Goal: Navigation & Orientation: Find specific page/section

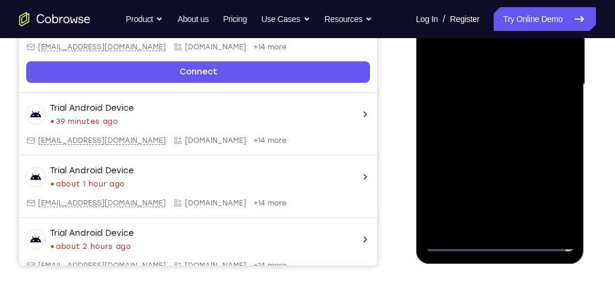
scroll to position [400, 0]
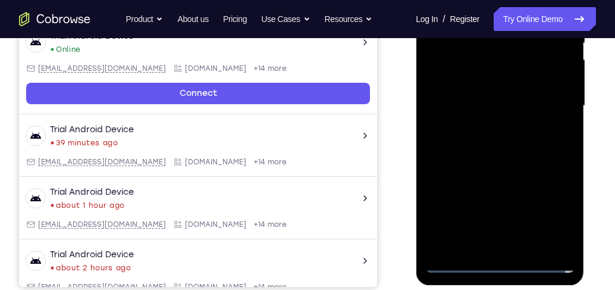
scroll to position [263, 0]
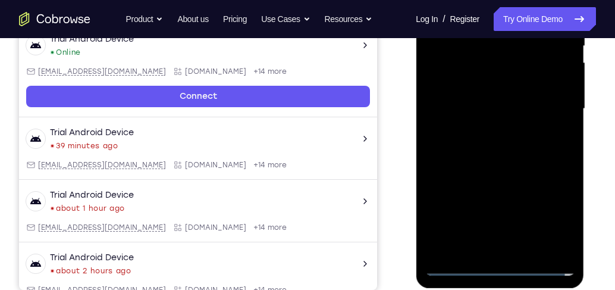
click at [549, 212] on div at bounding box center [500, 108] width 150 height 333
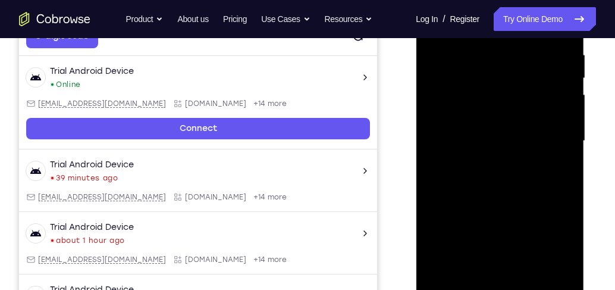
scroll to position [196, 0]
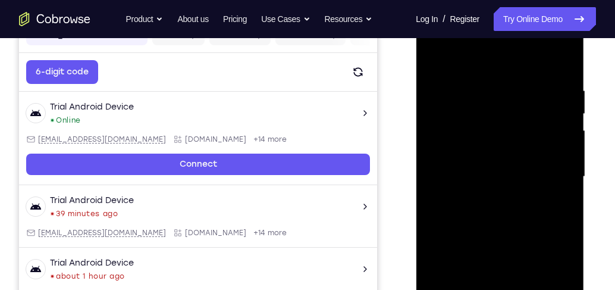
click at [490, 61] on div at bounding box center [500, 176] width 150 height 333
click at [550, 173] on div at bounding box center [500, 176] width 150 height 333
click at [481, 206] on div at bounding box center [500, 176] width 150 height 333
click at [484, 200] on div at bounding box center [500, 176] width 150 height 333
click at [502, 172] on div at bounding box center [500, 176] width 150 height 333
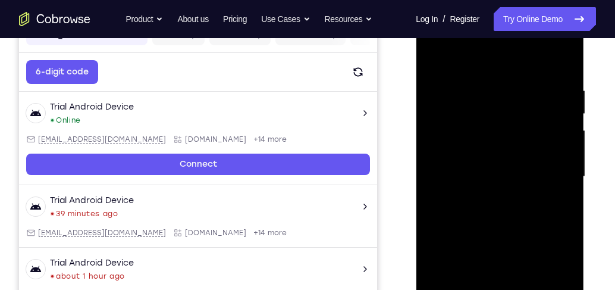
click at [502, 172] on div at bounding box center [500, 176] width 150 height 333
click at [491, 216] on div at bounding box center [500, 176] width 150 height 333
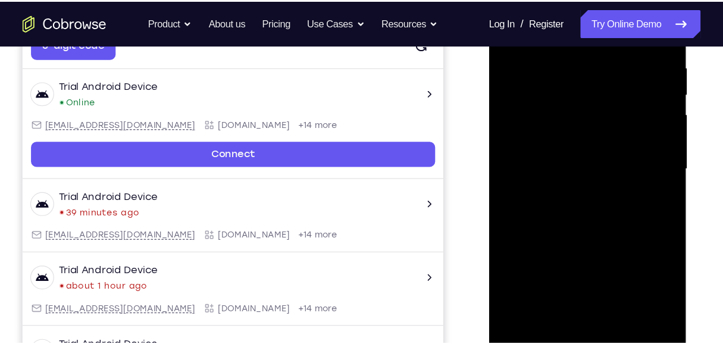
scroll to position [230, 0]
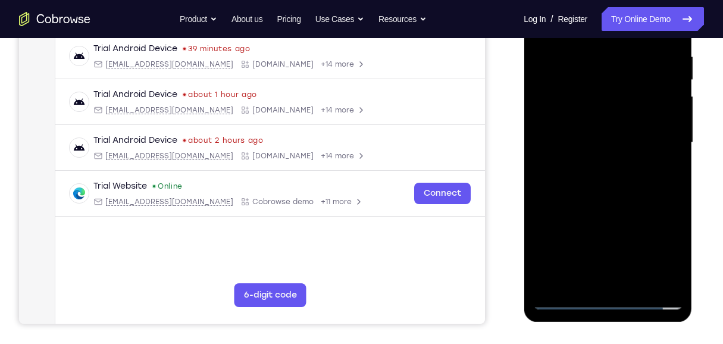
click at [614, 174] on div at bounding box center [607, 142] width 150 height 333
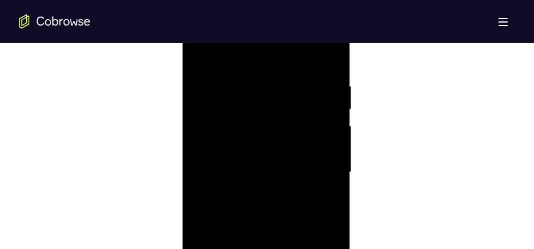
scroll to position [705, 0]
click at [278, 189] on div at bounding box center [266, 143] width 150 height 333
click at [331, 152] on div at bounding box center [266, 143] width 150 height 333
click at [333, 149] on div at bounding box center [266, 143] width 150 height 333
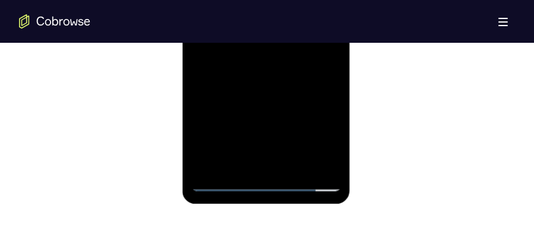
click at [293, 167] on div at bounding box center [266, 24] width 150 height 333
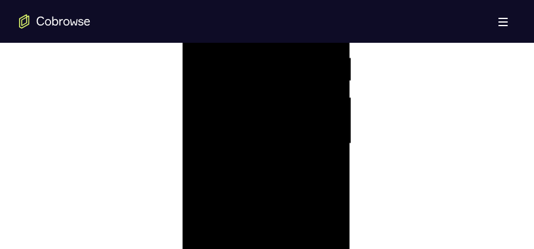
click at [271, 208] on div at bounding box center [266, 143] width 150 height 333
click at [279, 139] on div at bounding box center [266, 114] width 150 height 333
click at [200, 87] on div at bounding box center [266, 203] width 150 height 333
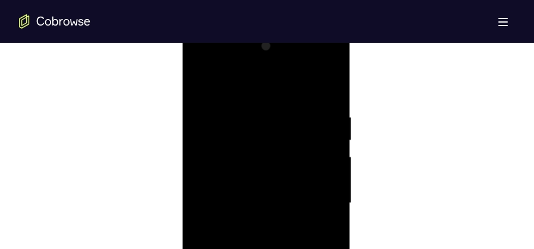
click at [293, 197] on div at bounding box center [266, 203] width 150 height 333
click at [254, 222] on div at bounding box center [266, 84] width 150 height 333
click at [239, 221] on div at bounding box center [266, 84] width 150 height 333
click at [234, 184] on div at bounding box center [266, 84] width 150 height 333
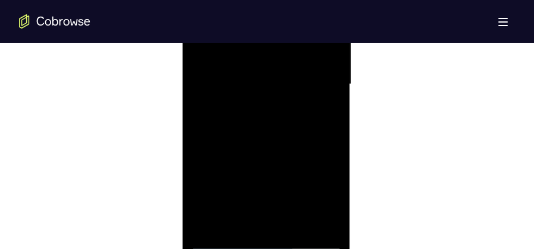
click at [323, 105] on div at bounding box center [266, 84] width 150 height 333
click at [199, 58] on div at bounding box center [266, 173] width 150 height 333
click at [203, 56] on div at bounding box center [266, 173] width 150 height 333
click at [253, 83] on div at bounding box center [266, 173] width 150 height 333
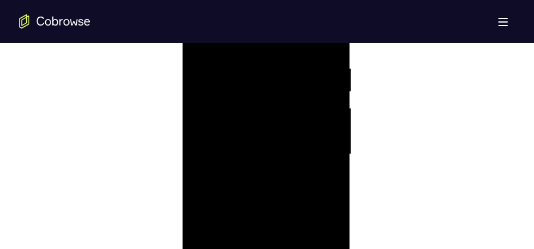
scroll to position [705, 0]
click at [328, 126] on div at bounding box center [266, 143] width 150 height 333
click at [328, 127] on div at bounding box center [266, 173] width 150 height 333
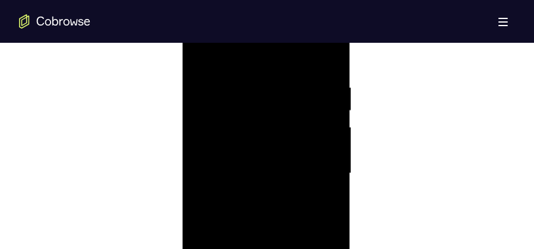
click at [328, 127] on div at bounding box center [266, 173] width 150 height 333
click at [327, 125] on div at bounding box center [266, 173] width 150 height 333
click at [325, 120] on div at bounding box center [266, 173] width 150 height 333
drag, startPoint x: 223, startPoint y: 121, endPoint x: 296, endPoint y: 121, distance: 72.6
click at [296, 121] on div at bounding box center [266, 173] width 150 height 333
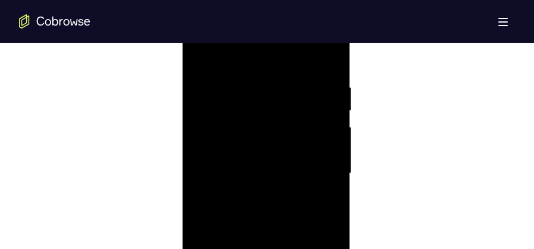
drag, startPoint x: 322, startPoint y: 120, endPoint x: 203, endPoint y: 120, distance: 118.9
click at [203, 120] on div at bounding box center [266, 173] width 150 height 333
click at [208, 121] on div at bounding box center [266, 173] width 150 height 333
click at [322, 119] on div at bounding box center [266, 173] width 150 height 333
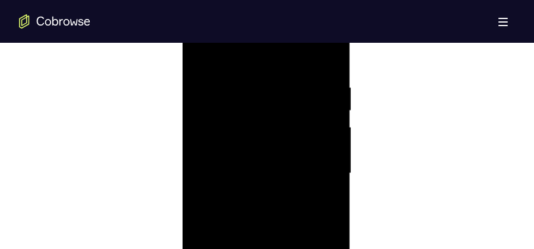
click at [322, 119] on div at bounding box center [266, 173] width 150 height 333
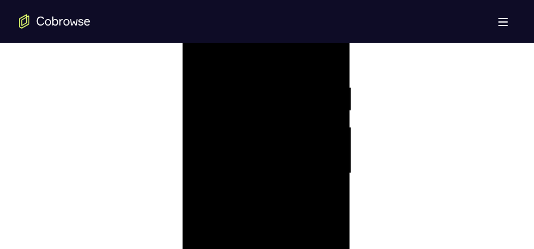
click at [323, 117] on div at bounding box center [266, 173] width 150 height 333
click at [326, 60] on div at bounding box center [266, 173] width 150 height 333
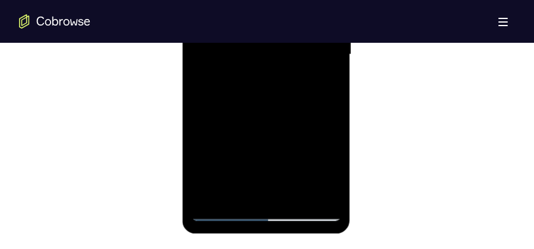
drag, startPoint x: 293, startPoint y: 145, endPoint x: 299, endPoint y: 54, distance: 90.6
click at [299, 54] on div at bounding box center [266, 54] width 150 height 333
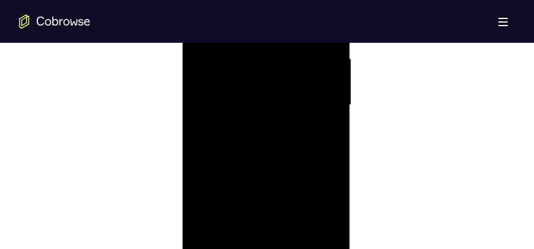
scroll to position [735, 0]
drag, startPoint x: 293, startPoint y: 91, endPoint x: 294, endPoint y: 162, distance: 70.8
click at [294, 162] on div at bounding box center [266, 114] width 150 height 333
drag, startPoint x: 284, startPoint y: 92, endPoint x: 284, endPoint y: 171, distance: 79.7
click at [284, 171] on div at bounding box center [266, 114] width 150 height 333
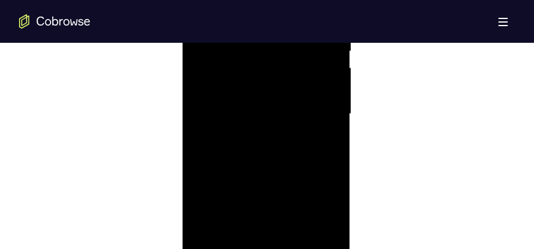
drag, startPoint x: 284, startPoint y: 96, endPoint x: 285, endPoint y: 162, distance: 65.4
click at [285, 162] on div at bounding box center [266, 114] width 150 height 333
drag, startPoint x: 300, startPoint y: 162, endPoint x: 308, endPoint y: 92, distance: 71.3
click at [308, 92] on div at bounding box center [266, 114] width 150 height 333
drag, startPoint x: 307, startPoint y: 81, endPoint x: 293, endPoint y: 169, distance: 89.7
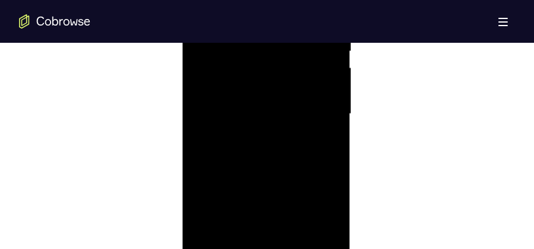
click at [293, 169] on div at bounding box center [266, 114] width 150 height 333
drag, startPoint x: 289, startPoint y: 95, endPoint x: 281, endPoint y: 178, distance: 83.6
click at [281, 178] on div at bounding box center [266, 114] width 150 height 333
click at [208, 226] on div at bounding box center [266, 84] width 150 height 333
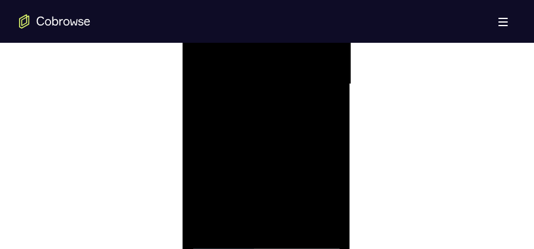
click at [208, 226] on div at bounding box center [266, 84] width 150 height 333
drag, startPoint x: 256, startPoint y: 160, endPoint x: 243, endPoint y: 237, distance: 78.3
click at [243, 237] on div at bounding box center [266, 173] width 150 height 333
drag, startPoint x: 279, startPoint y: 146, endPoint x: 261, endPoint y: 264, distance: 119.2
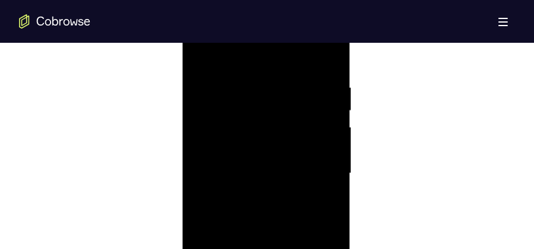
click at [261, 264] on div at bounding box center [266, 173] width 150 height 333
drag, startPoint x: 266, startPoint y: 150, endPoint x: 263, endPoint y: 264, distance: 114.2
click at [263, 264] on div at bounding box center [266, 173] width 150 height 333
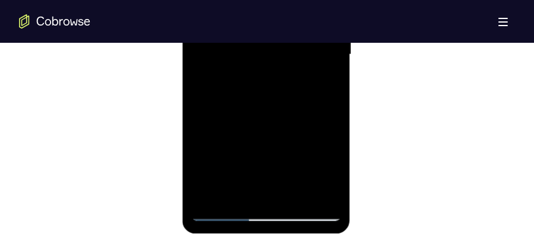
scroll to position [705, 0]
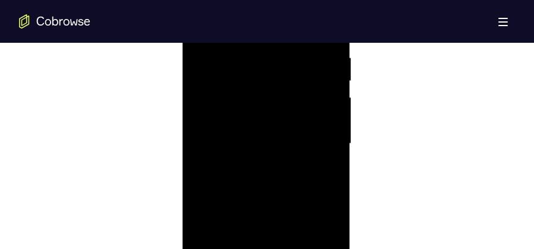
click at [322, 49] on div at bounding box center [266, 143] width 150 height 333
click at [318, 140] on div at bounding box center [266, 203] width 150 height 333
drag, startPoint x: 327, startPoint y: 140, endPoint x: 225, endPoint y: 141, distance: 101.7
click at [225, 141] on div at bounding box center [266, 173] width 150 height 333
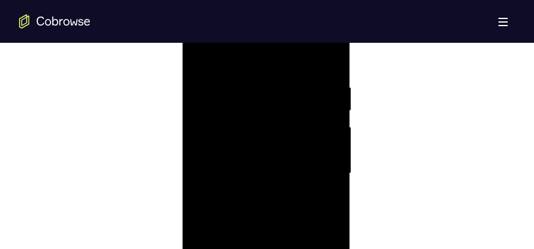
click at [331, 58] on div at bounding box center [266, 173] width 150 height 333
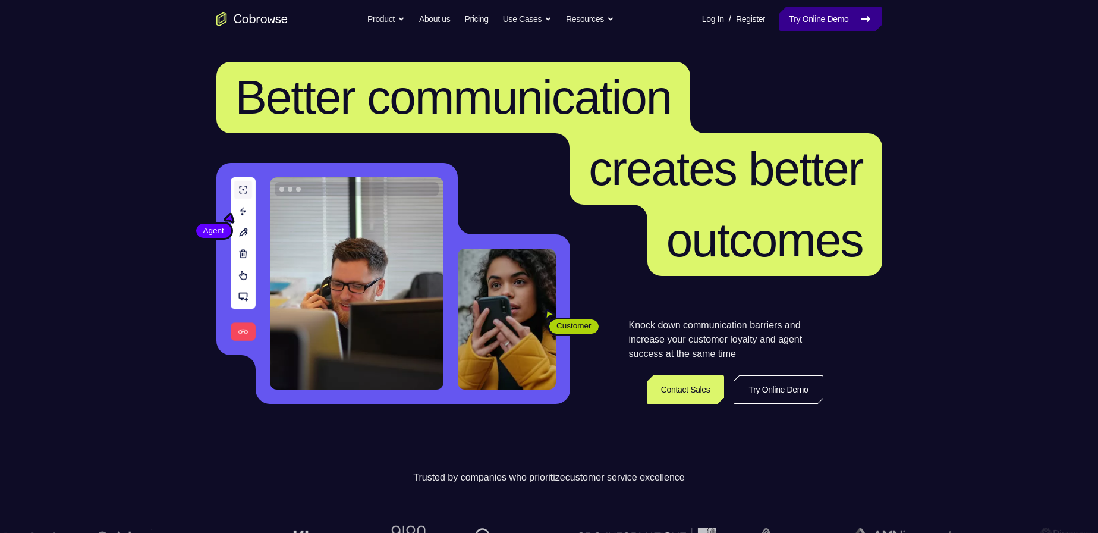
click at [846, 17] on link "Try Online Demo" at bounding box center [831, 19] width 102 height 24
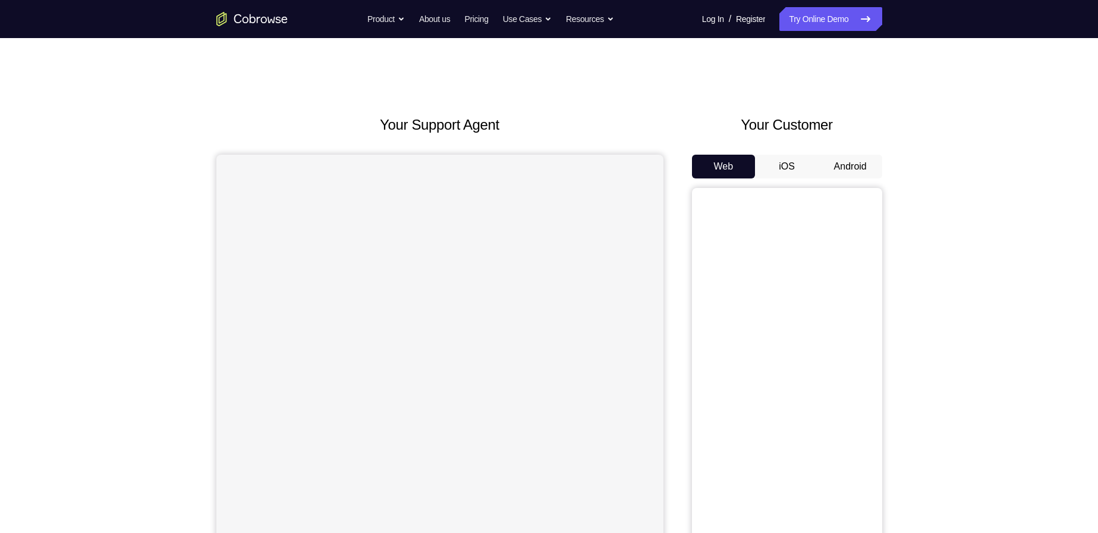
click at [831, 164] on button "Android" at bounding box center [851, 167] width 64 height 24
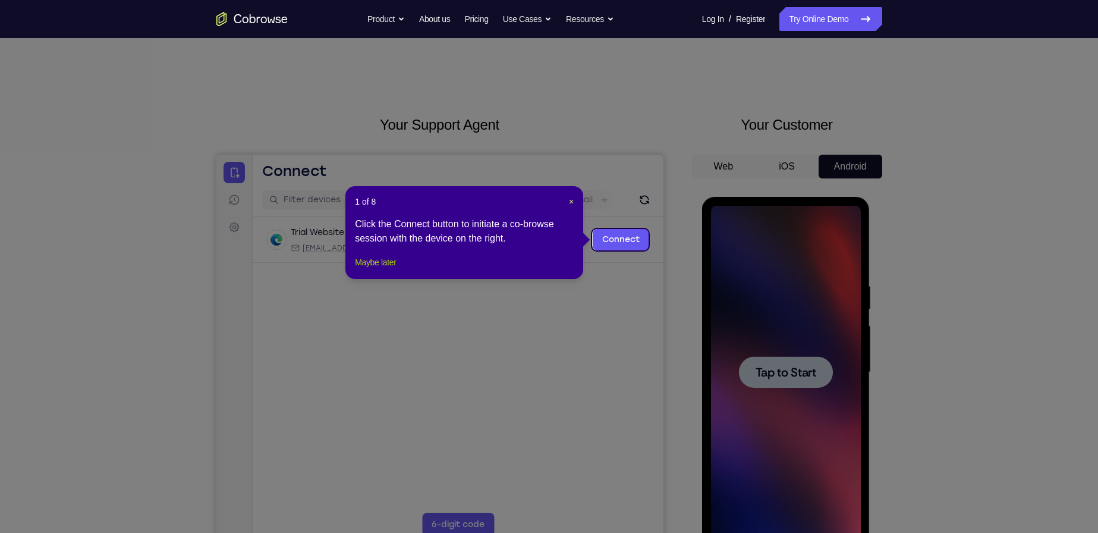
click at [390, 269] on button "Maybe later" at bounding box center [375, 262] width 41 height 14
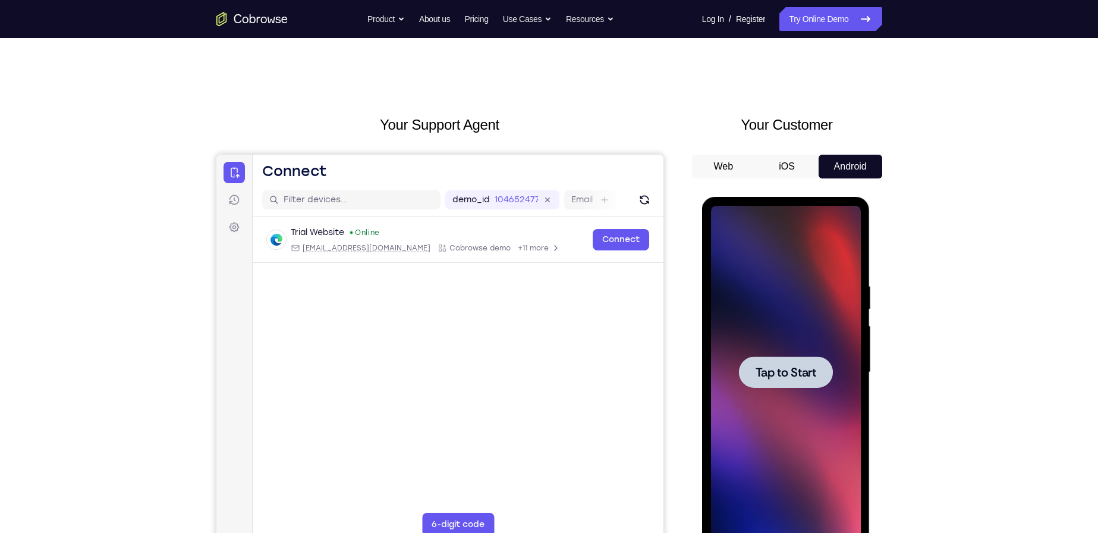
click at [783, 350] on div at bounding box center [786, 372] width 150 height 333
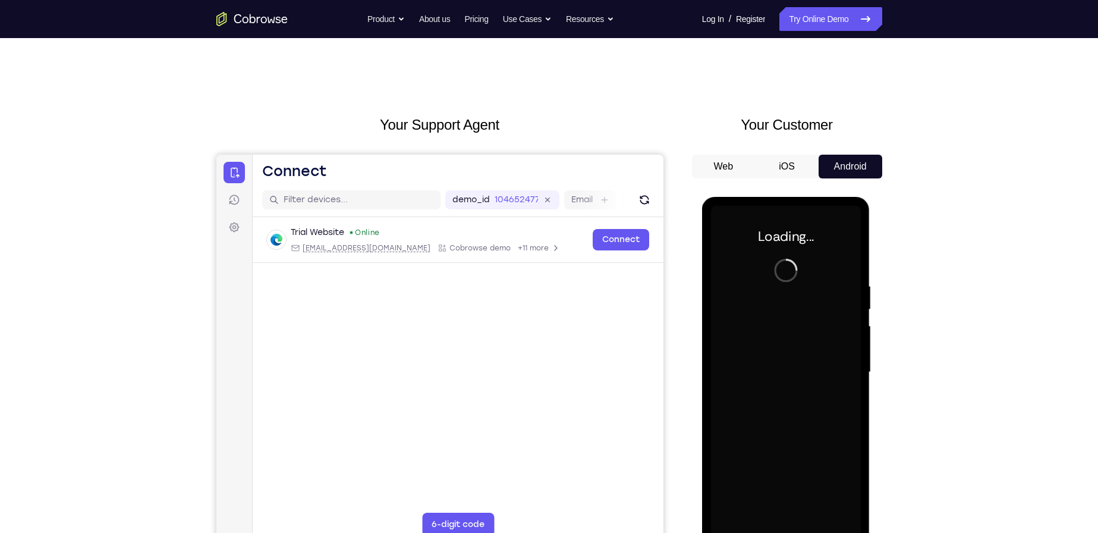
click at [780, 372] on div at bounding box center [786, 372] width 150 height 333
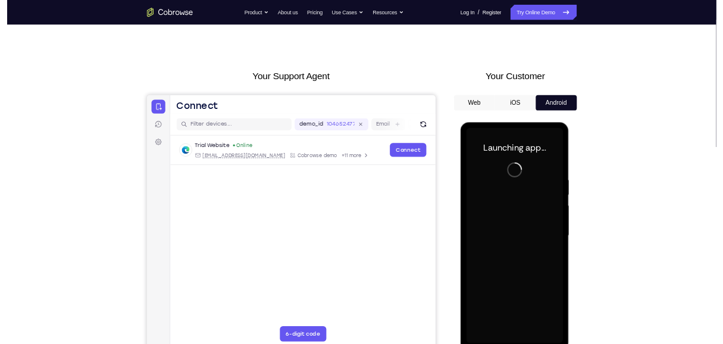
scroll to position [59, 0]
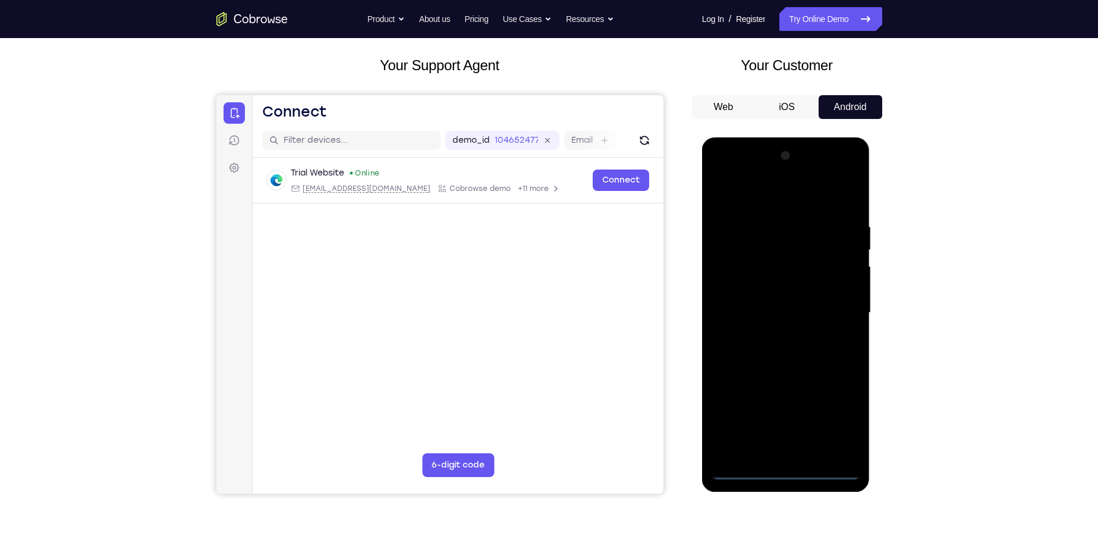
click at [785, 467] on div at bounding box center [786, 312] width 150 height 333
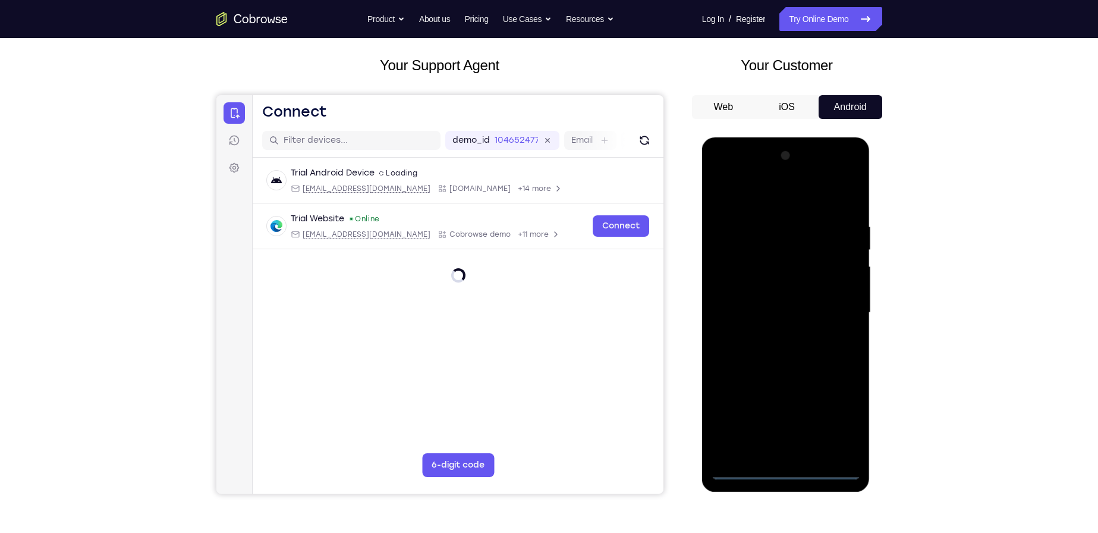
click at [834, 426] on div at bounding box center [786, 312] width 150 height 333
click at [768, 197] on div at bounding box center [786, 312] width 150 height 333
click at [838, 307] on div at bounding box center [786, 312] width 150 height 333
click at [773, 337] on div at bounding box center [786, 312] width 150 height 333
click at [784, 303] on div at bounding box center [786, 312] width 150 height 333
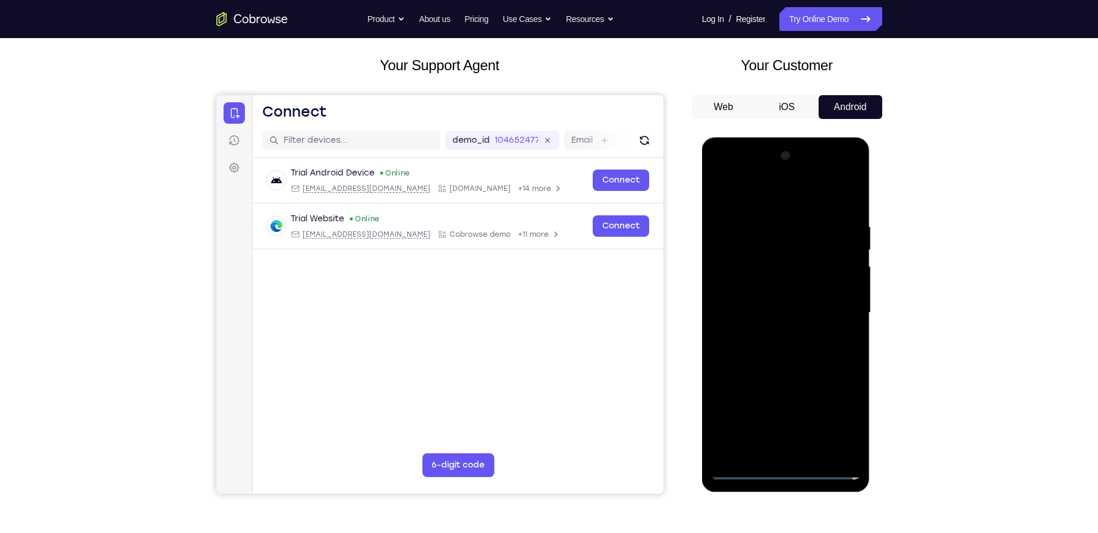
click at [780, 313] on div at bounding box center [786, 312] width 150 height 333
click at [792, 362] on div at bounding box center [786, 312] width 150 height 333
drag, startPoint x: 774, startPoint y: 192, endPoint x: 782, endPoint y: 158, distance: 35.5
click at [782, 158] on div at bounding box center [786, 312] width 150 height 333
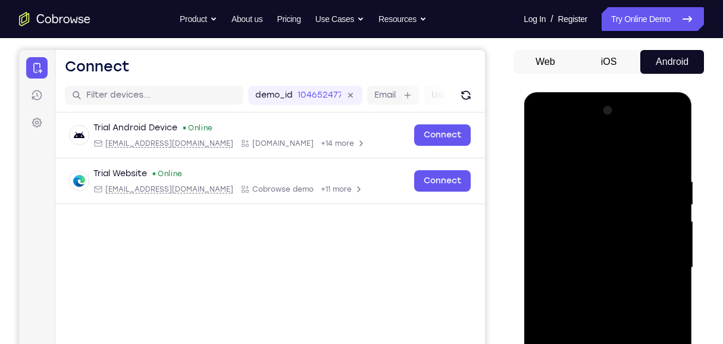
scroll to position [178, 0]
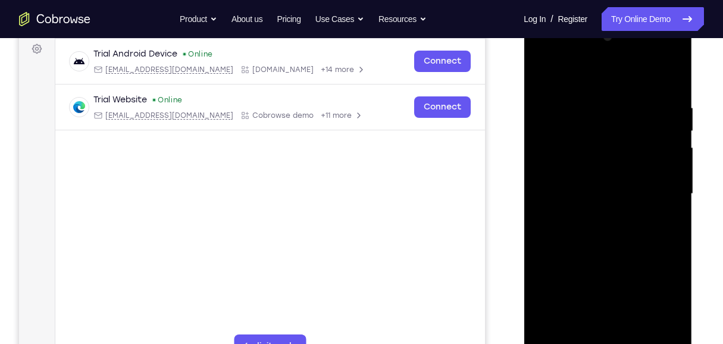
click at [604, 335] on div at bounding box center [607, 193] width 150 height 333
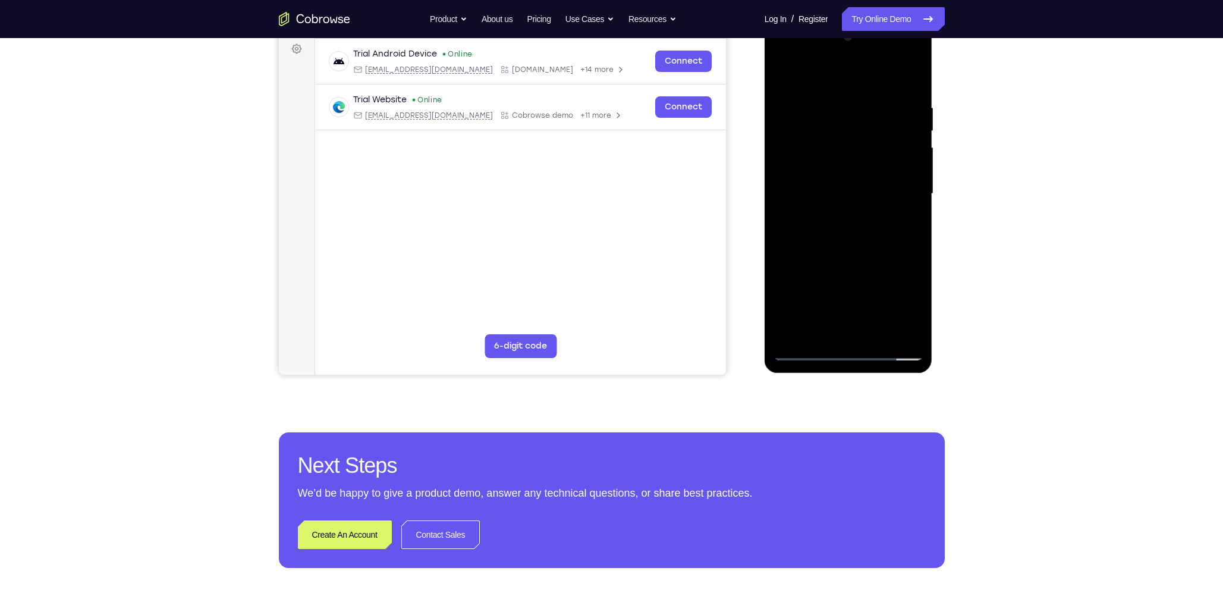
click at [916, 272] on div at bounding box center [849, 193] width 150 height 333
drag, startPoint x: 874, startPoint y: 257, endPoint x: 860, endPoint y: 176, distance: 82.7
click at [860, 176] on div at bounding box center [849, 193] width 150 height 333
drag, startPoint x: 867, startPoint y: 232, endPoint x: 856, endPoint y: 139, distance: 93.5
click at [856, 139] on div at bounding box center [849, 193] width 150 height 333
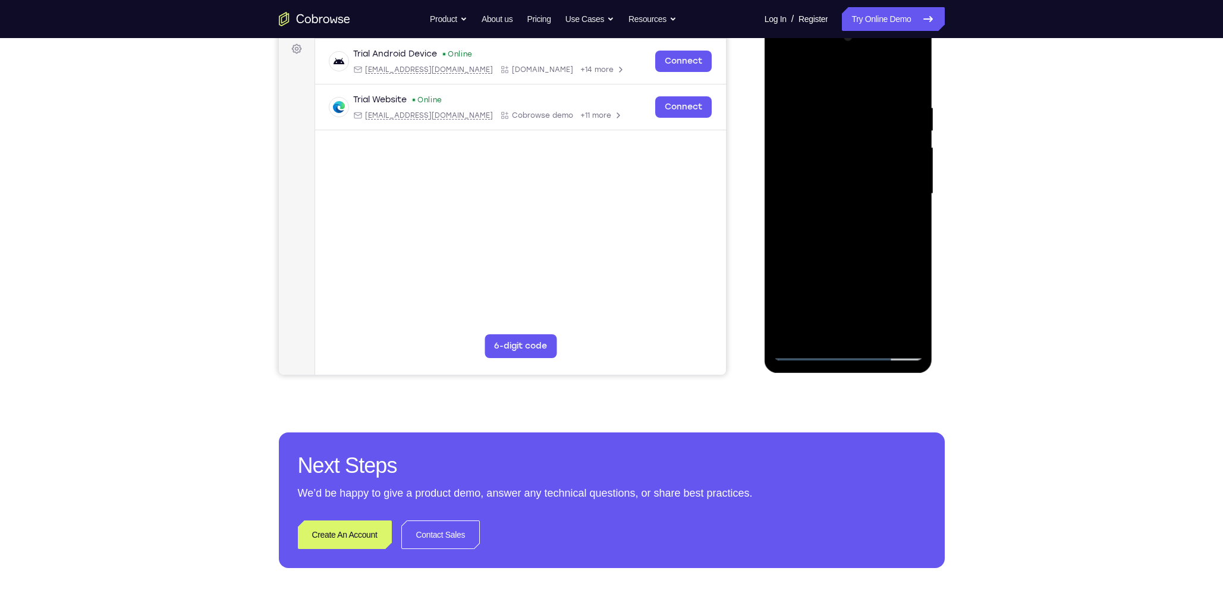
click at [839, 95] on div at bounding box center [849, 193] width 150 height 333
click at [825, 94] on div at bounding box center [849, 193] width 150 height 333
click at [833, 94] on div at bounding box center [849, 193] width 150 height 333
click at [861, 125] on div at bounding box center [849, 193] width 150 height 333
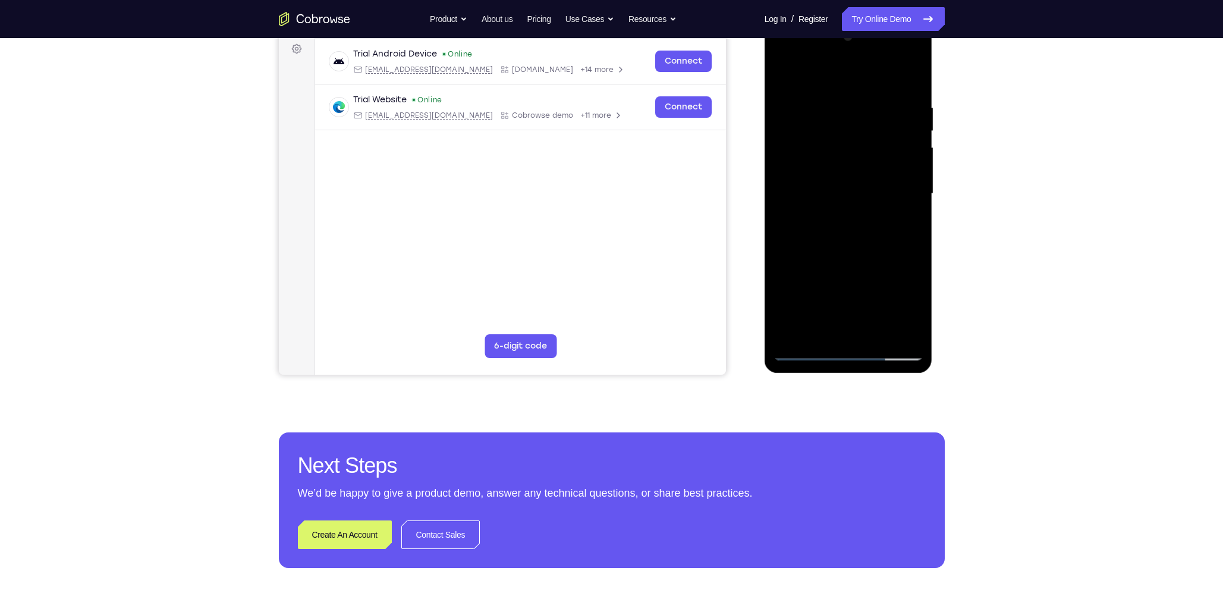
click at [875, 322] on div at bounding box center [849, 193] width 150 height 333
drag, startPoint x: 869, startPoint y: 136, endPoint x: 877, endPoint y: 38, distance: 97.8
click at [877, 38] on div at bounding box center [849, 193] width 150 height 333
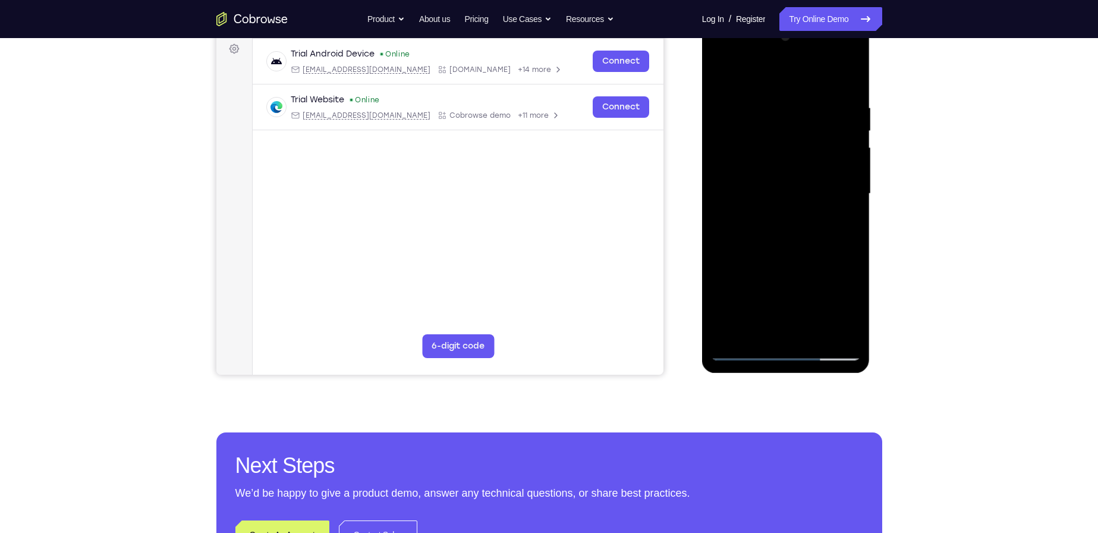
drag, startPoint x: 802, startPoint y: 212, endPoint x: 824, endPoint y: 95, distance: 119.2
click at [814, 118] on div at bounding box center [786, 193] width 150 height 333
drag, startPoint x: 800, startPoint y: 249, endPoint x: 808, endPoint y: 22, distance: 226.7
click at [808, 22] on div at bounding box center [786, 195] width 168 height 354
drag, startPoint x: 790, startPoint y: 148, endPoint x: 797, endPoint y: 61, distance: 87.7
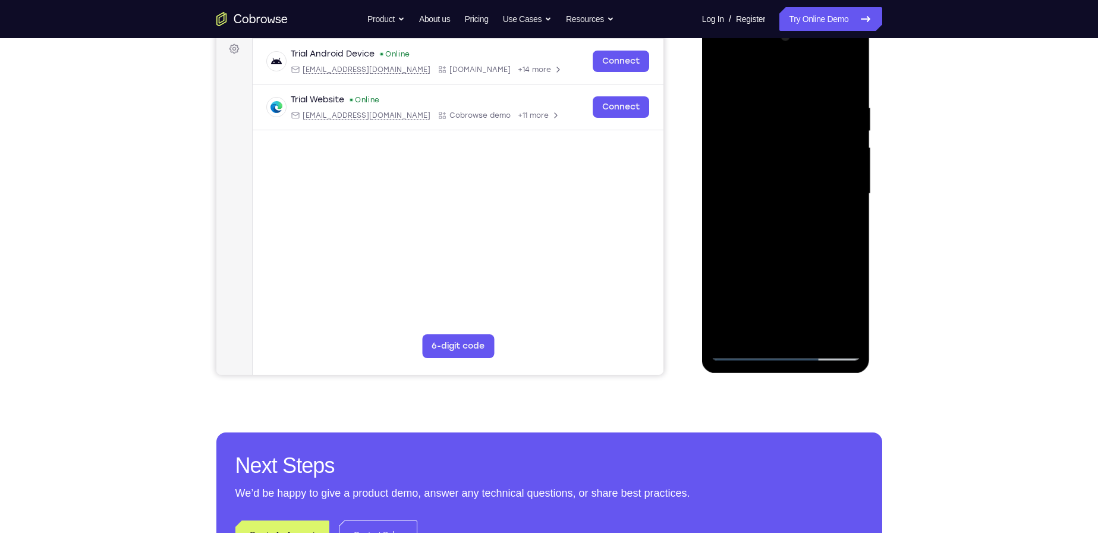
click at [797, 64] on div at bounding box center [786, 193] width 150 height 333
drag, startPoint x: 797, startPoint y: 102, endPoint x: 809, endPoint y: 285, distance: 183.6
click at [805, 277] on div at bounding box center [786, 193] width 150 height 333
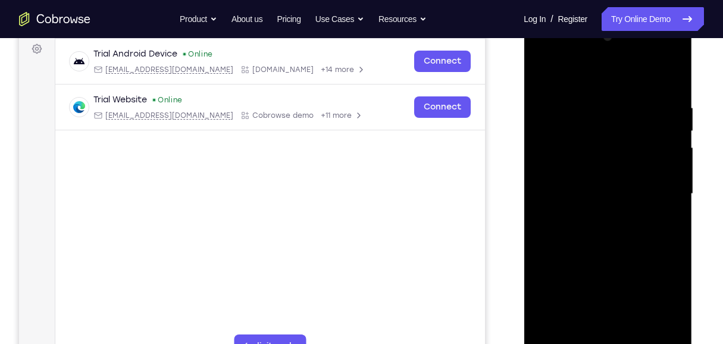
drag, startPoint x: 632, startPoint y: 118, endPoint x: 637, endPoint y: 363, distance: 245.6
click at [637, 363] on div at bounding box center [607, 195] width 168 height 354
drag, startPoint x: 625, startPoint y: 118, endPoint x: 614, endPoint y: 363, distance: 245.3
click at [614, 363] on div at bounding box center [607, 195] width 168 height 354
drag, startPoint x: 615, startPoint y: 285, endPoint x: 601, endPoint y: 125, distance: 160.7
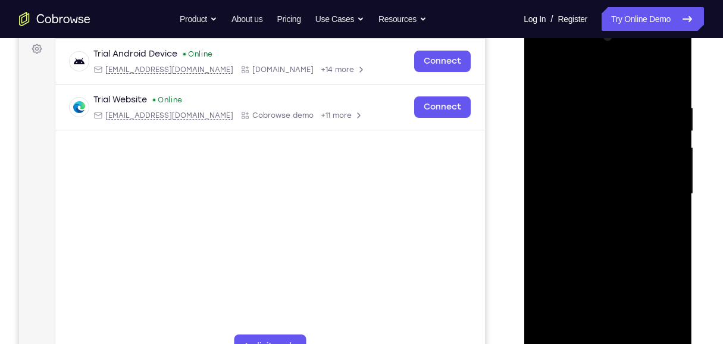
click at [598, 105] on div at bounding box center [607, 193] width 150 height 333
drag, startPoint x: 620, startPoint y: 235, endPoint x: 632, endPoint y: 30, distance: 204.9
click at [632, 30] on div at bounding box center [607, 193] width 150 height 333
drag, startPoint x: 631, startPoint y: 211, endPoint x: 625, endPoint y: 33, distance: 177.9
click at [625, 33] on div at bounding box center [607, 193] width 150 height 333
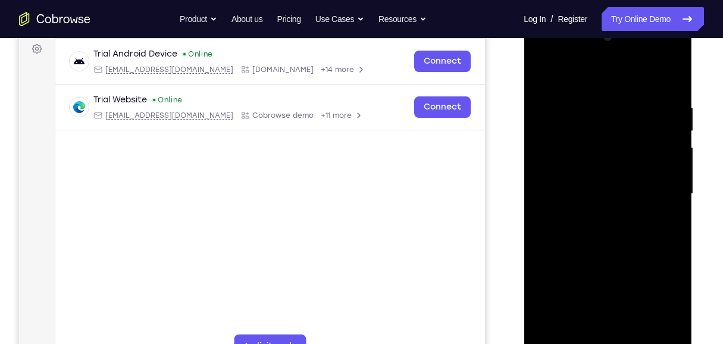
drag, startPoint x: 605, startPoint y: 260, endPoint x: 623, endPoint y: 42, distance: 219.6
click at [623, 43] on div at bounding box center [607, 193] width 150 height 333
drag, startPoint x: 621, startPoint y: 230, endPoint x: 662, endPoint y: 79, distance: 155.8
click at [662, 79] on div at bounding box center [607, 193] width 150 height 333
drag, startPoint x: 598, startPoint y: 204, endPoint x: 609, endPoint y: 102, distance: 102.9
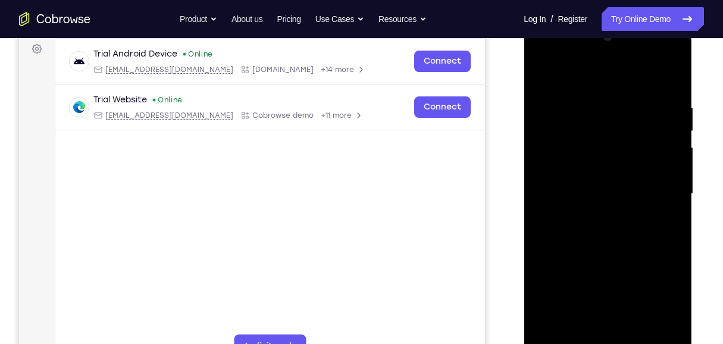
click at [609, 102] on div at bounding box center [607, 193] width 150 height 333
drag, startPoint x: 604, startPoint y: 221, endPoint x: 654, endPoint y: 24, distance: 202.5
click at [654, 24] on div at bounding box center [607, 195] width 168 height 354
drag, startPoint x: 608, startPoint y: 147, endPoint x: 619, endPoint y: 321, distance: 174.0
click at [619, 322] on div at bounding box center [607, 193] width 150 height 333
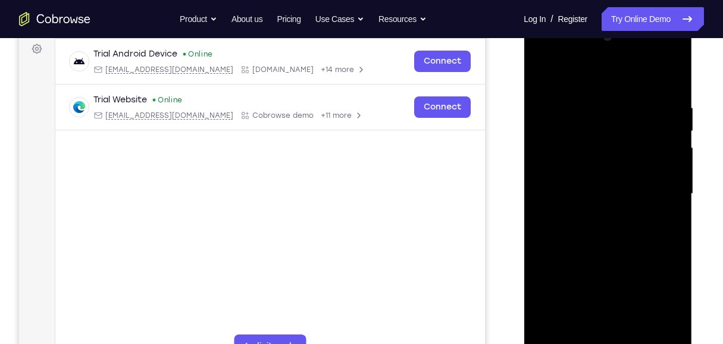
drag, startPoint x: 611, startPoint y: 165, endPoint x: 617, endPoint y: 260, distance: 95.3
click at [617, 276] on div at bounding box center [607, 193] width 150 height 333
drag, startPoint x: 595, startPoint y: 111, endPoint x: 625, endPoint y: 305, distance: 196.1
click at [625, 305] on div at bounding box center [607, 193] width 150 height 333
drag, startPoint x: 607, startPoint y: 133, endPoint x: 620, endPoint y: 297, distance: 165.2
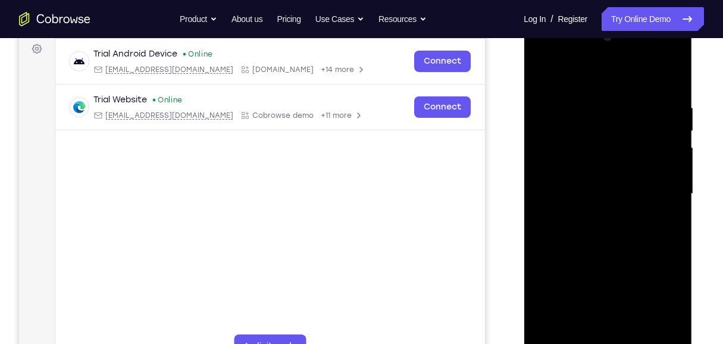
click at [622, 353] on div at bounding box center [607, 193] width 150 height 333
drag, startPoint x: 604, startPoint y: 135, endPoint x: 617, endPoint y: 324, distance: 189.6
click at [617, 321] on div at bounding box center [607, 193] width 150 height 333
drag, startPoint x: 622, startPoint y: 140, endPoint x: 625, endPoint y: 294, distance: 154.6
click at [625, 294] on div at bounding box center [607, 193] width 150 height 333
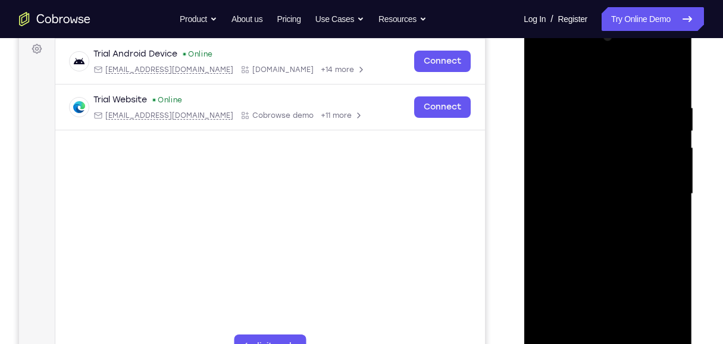
scroll to position [218, 0]
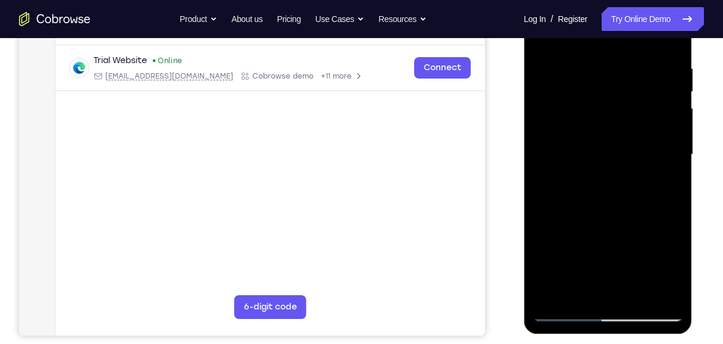
drag, startPoint x: 614, startPoint y: 224, endPoint x: 617, endPoint y: 65, distance: 159.4
click at [617, 65] on div at bounding box center [607, 154] width 150 height 333
drag, startPoint x: 618, startPoint y: 204, endPoint x: 618, endPoint y: 42, distance: 162.3
click at [617, 43] on div at bounding box center [607, 154] width 150 height 333
drag, startPoint x: 615, startPoint y: 210, endPoint x: 639, endPoint y: 78, distance: 134.0
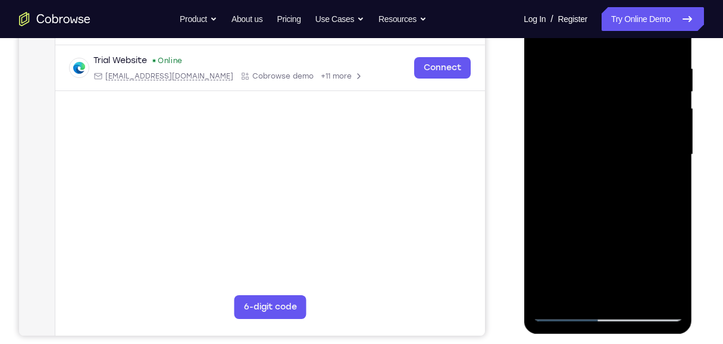
click at [639, 78] on div at bounding box center [607, 154] width 150 height 333
drag, startPoint x: 625, startPoint y: 162, endPoint x: 627, endPoint y: 29, distance: 133.8
click at [627, 29] on div at bounding box center [607, 154] width 150 height 333
drag, startPoint x: 657, startPoint y: 139, endPoint x: 659, endPoint y: 85, distance: 54.2
click at [659, 86] on div at bounding box center [607, 154] width 150 height 333
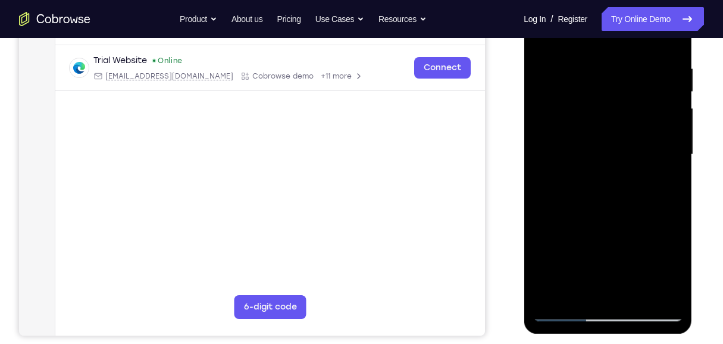
drag, startPoint x: 617, startPoint y: 187, endPoint x: 625, endPoint y: 81, distance: 106.2
click at [624, 90] on div at bounding box center [607, 154] width 150 height 333
drag, startPoint x: 617, startPoint y: 191, endPoint x: 630, endPoint y: 42, distance: 149.2
click at [630, 44] on div at bounding box center [607, 154] width 150 height 333
drag, startPoint x: 624, startPoint y: 194, endPoint x: 640, endPoint y: 43, distance: 151.9
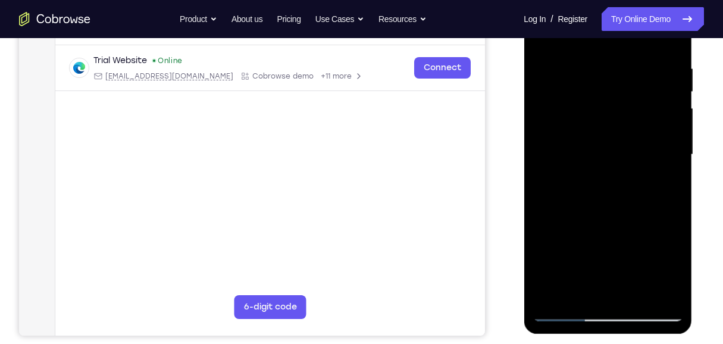
click at [640, 45] on div at bounding box center [607, 154] width 150 height 333
drag, startPoint x: 601, startPoint y: 215, endPoint x: 596, endPoint y: 59, distance: 155.9
click at [594, 71] on div at bounding box center [607, 154] width 150 height 333
drag, startPoint x: 627, startPoint y: 215, endPoint x: 635, endPoint y: 45, distance: 170.2
click at [635, 46] on div at bounding box center [607, 154] width 150 height 333
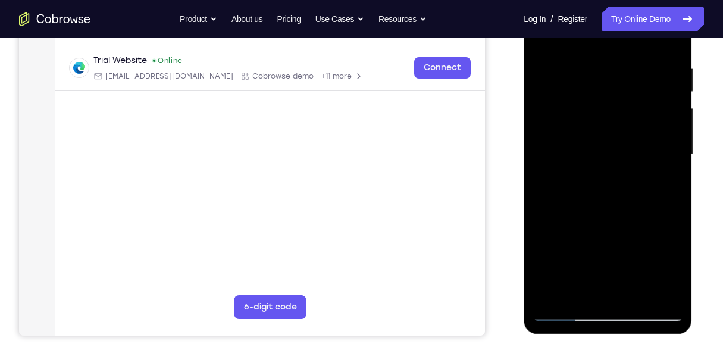
drag, startPoint x: 629, startPoint y: 185, endPoint x: 633, endPoint y: 83, distance: 101.8
click at [633, 84] on div at bounding box center [607, 154] width 150 height 333
drag, startPoint x: 627, startPoint y: 215, endPoint x: 637, endPoint y: 48, distance: 168.0
click at [637, 48] on div at bounding box center [607, 154] width 150 height 333
drag, startPoint x: 620, startPoint y: 205, endPoint x: 637, endPoint y: 56, distance: 149.0
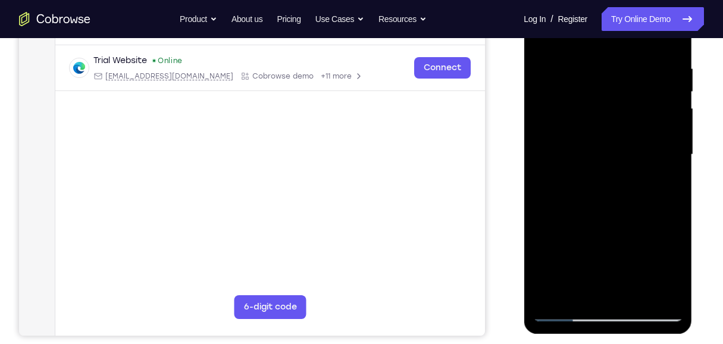
click at [637, 56] on div at bounding box center [607, 154] width 150 height 333
drag, startPoint x: 626, startPoint y: 197, endPoint x: 631, endPoint y: 100, distance: 97.6
click at [630, 107] on div at bounding box center [607, 154] width 150 height 333
drag, startPoint x: 625, startPoint y: 232, endPoint x: 633, endPoint y: 59, distance: 173.3
click at [633, 59] on div at bounding box center [607, 154] width 150 height 333
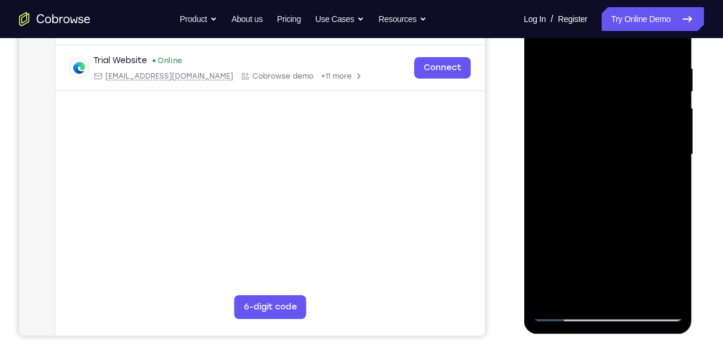
click at [557, 295] on div at bounding box center [607, 154] width 150 height 333
click at [635, 294] on div at bounding box center [607, 154] width 150 height 333
click at [598, 221] on div at bounding box center [607, 154] width 150 height 333
click at [566, 311] on div at bounding box center [607, 154] width 150 height 333
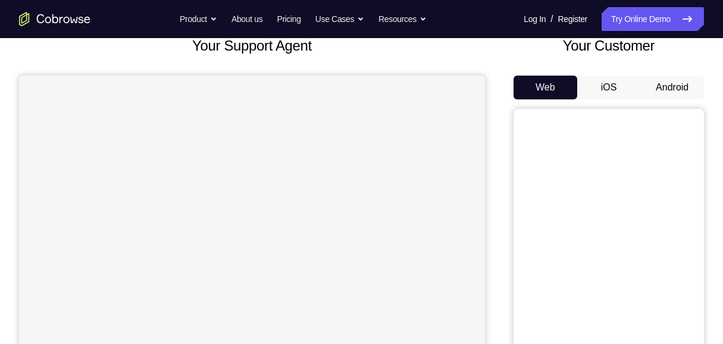
click at [684, 86] on button "Android" at bounding box center [672, 88] width 64 height 24
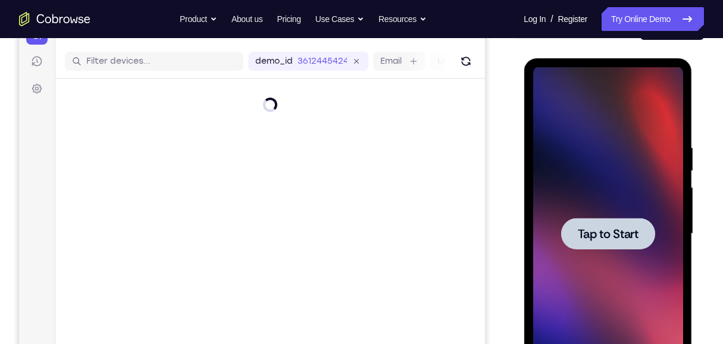
scroll to position [158, 0]
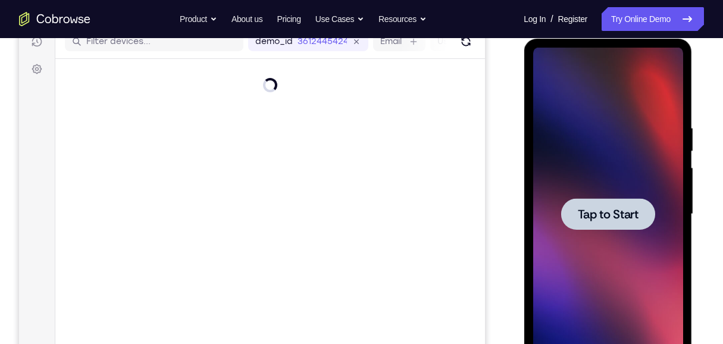
click at [602, 224] on div at bounding box center [607, 214] width 94 height 32
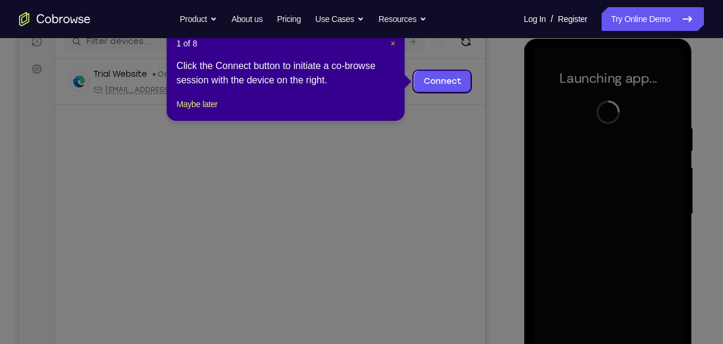
click at [390, 45] on span "×" at bounding box center [392, 44] width 5 height 10
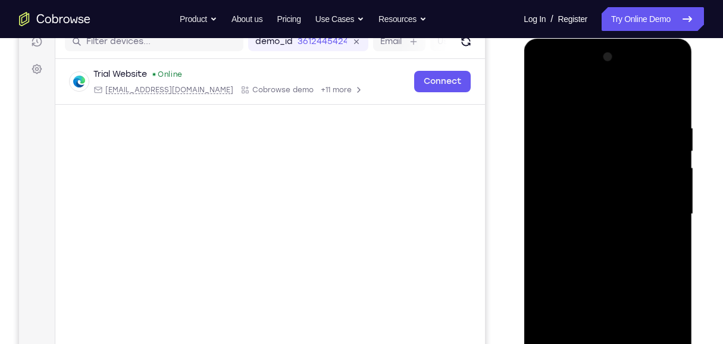
scroll to position [198, 0]
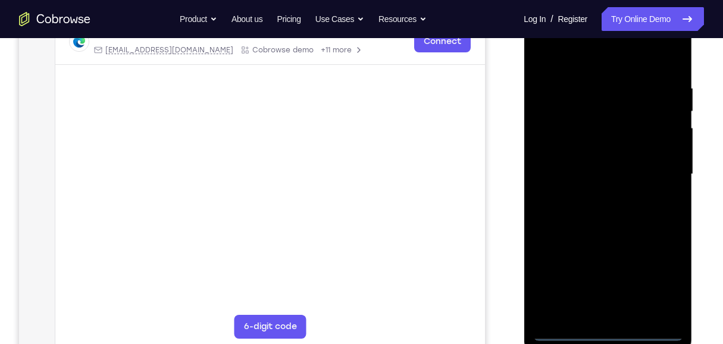
click at [605, 333] on div at bounding box center [607, 174] width 150 height 333
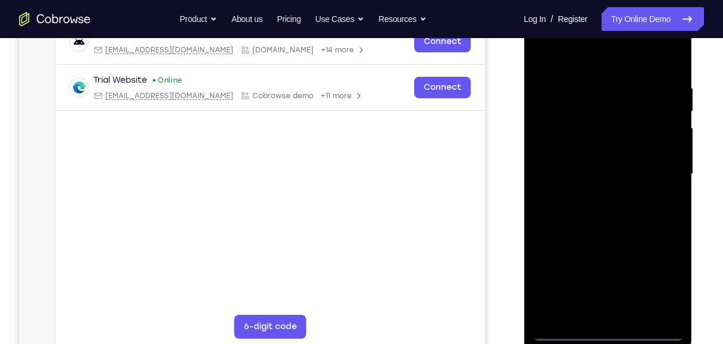
click at [657, 280] on div at bounding box center [607, 174] width 150 height 333
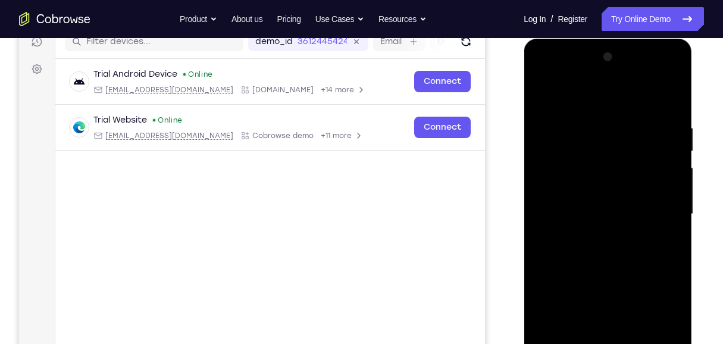
click at [603, 101] on div at bounding box center [607, 214] width 150 height 333
click at [659, 206] on div at bounding box center [607, 214] width 150 height 333
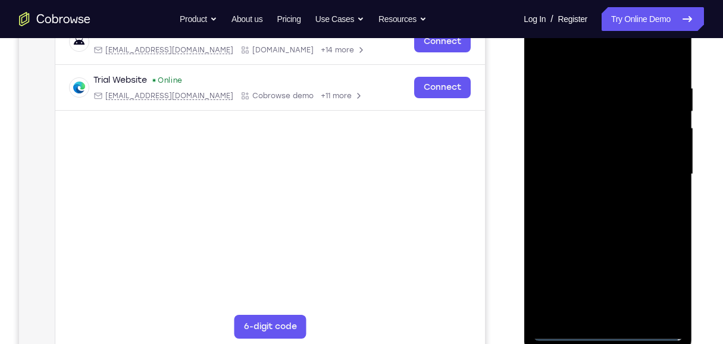
click at [593, 195] on div at bounding box center [607, 174] width 150 height 333
click at [575, 160] on div at bounding box center [607, 174] width 150 height 333
click at [614, 153] on div at bounding box center [607, 174] width 150 height 333
click at [620, 172] on div at bounding box center [607, 174] width 150 height 333
click at [604, 213] on div at bounding box center [607, 174] width 150 height 333
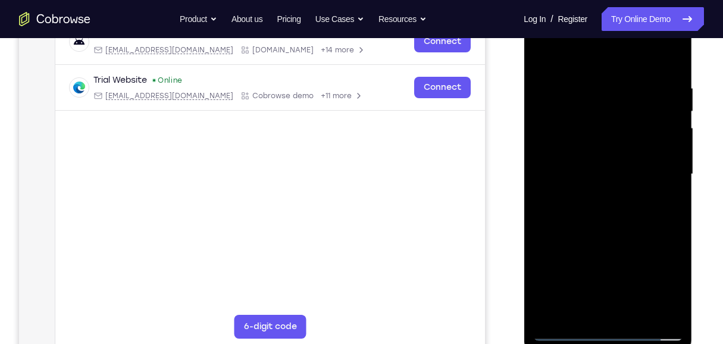
click at [608, 211] on div at bounding box center [607, 174] width 150 height 333
click at [672, 187] on div at bounding box center [607, 174] width 150 height 333
click at [670, 187] on div at bounding box center [607, 174] width 150 height 333
click at [665, 189] on div at bounding box center [607, 174] width 150 height 333
click at [632, 59] on div at bounding box center [607, 174] width 150 height 333
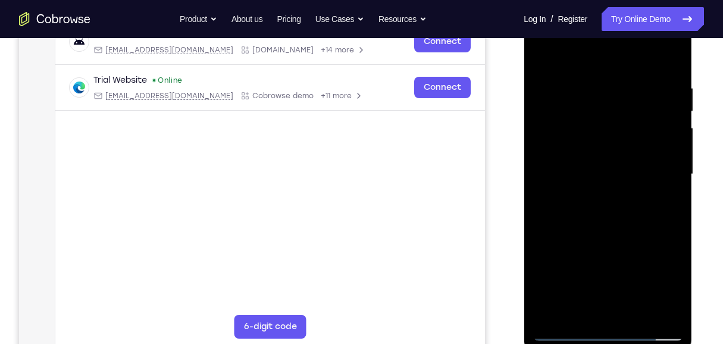
click at [613, 79] on div at bounding box center [607, 174] width 150 height 333
click at [649, 106] on div at bounding box center [607, 174] width 150 height 333
click at [618, 215] on div at bounding box center [607, 174] width 150 height 333
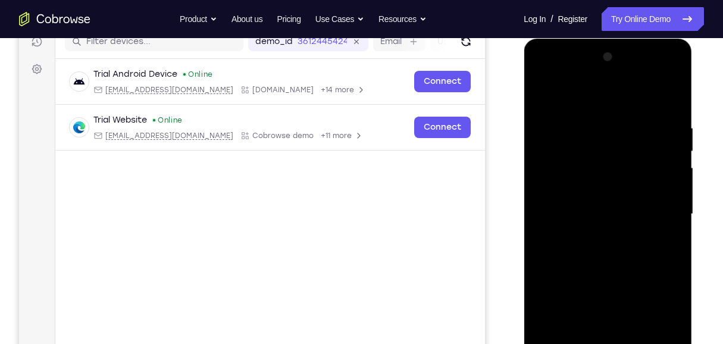
click at [596, 282] on div at bounding box center [607, 214] width 150 height 333
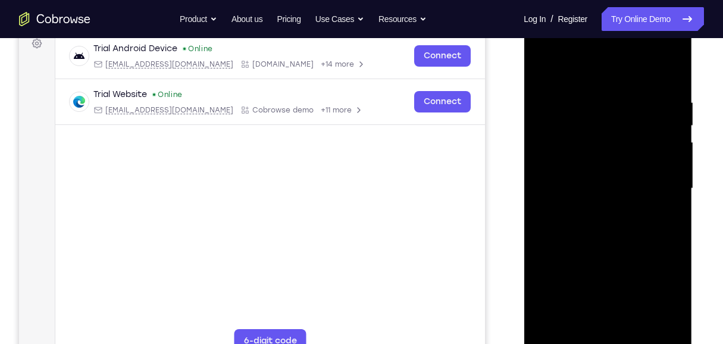
scroll to position [198, 0]
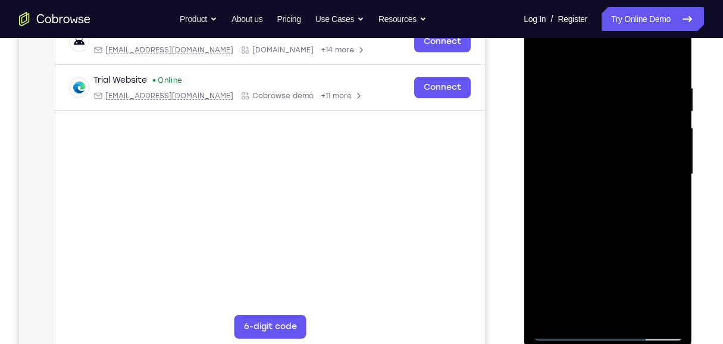
click at [605, 163] on div at bounding box center [607, 174] width 150 height 333
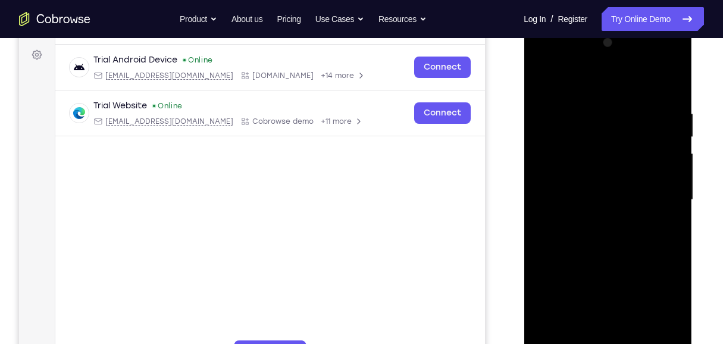
scroll to position [158, 0]
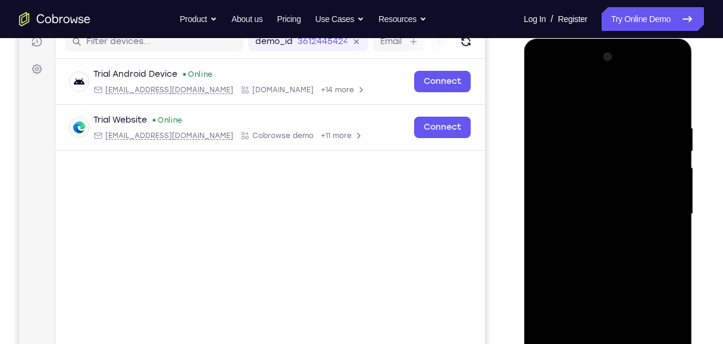
click at [541, 93] on div at bounding box center [607, 214] width 150 height 333
click at [541, 98] on div at bounding box center [607, 214] width 150 height 333
click at [614, 203] on div at bounding box center [607, 214] width 150 height 333
click at [565, 188] on div at bounding box center [607, 214] width 150 height 333
click at [618, 215] on div at bounding box center [607, 214] width 150 height 333
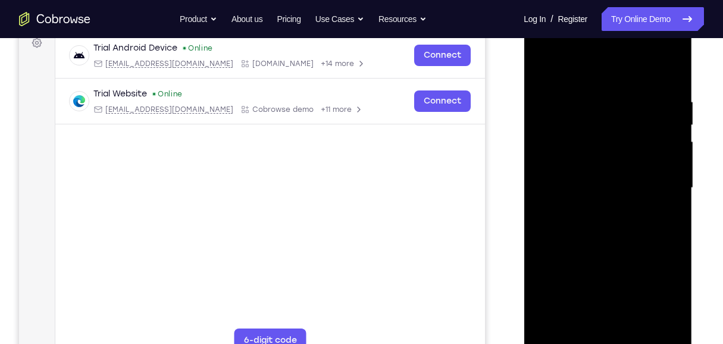
scroll to position [198, 0]
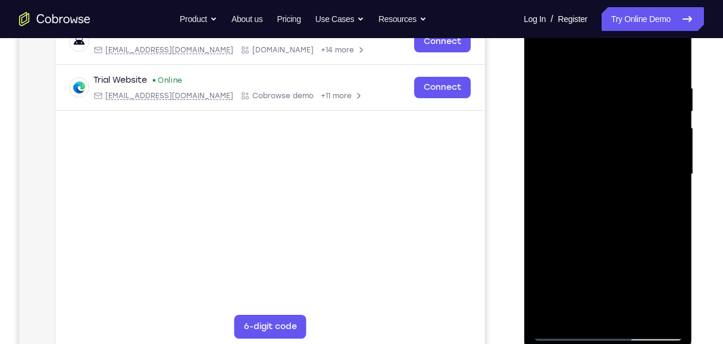
click at [624, 213] on div at bounding box center [607, 174] width 150 height 333
click at [622, 211] on div at bounding box center [607, 174] width 150 height 333
click at [623, 216] on div at bounding box center [607, 174] width 150 height 333
click at [624, 230] on div at bounding box center [607, 174] width 150 height 333
click at [602, 315] on div at bounding box center [607, 174] width 150 height 333
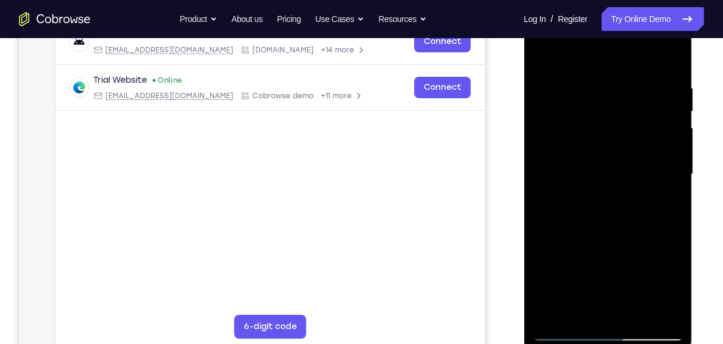
drag, startPoint x: 617, startPoint y: 256, endPoint x: 570, endPoint y: 105, distance: 158.6
click at [570, 105] on div at bounding box center [607, 174] width 150 height 333
click at [553, 317] on div at bounding box center [607, 174] width 150 height 333
drag, startPoint x: 637, startPoint y: 98, endPoint x: 598, endPoint y: 107, distance: 40.4
click at [599, 107] on div at bounding box center [607, 174] width 150 height 333
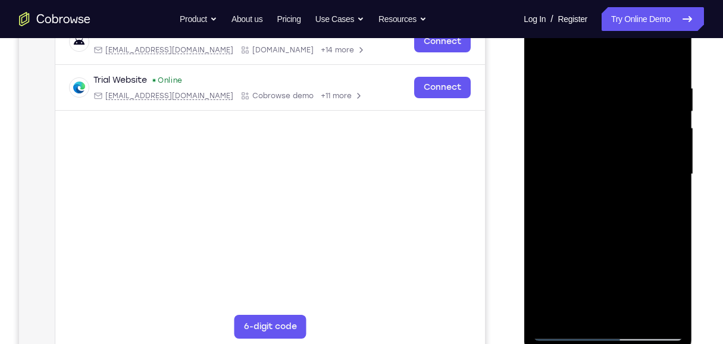
drag, startPoint x: 598, startPoint y: 107, endPoint x: 580, endPoint y: 110, distance: 18.1
click at [580, 110] on div at bounding box center [607, 174] width 150 height 333
drag, startPoint x: 611, startPoint y: 101, endPoint x: 596, endPoint y: 113, distance: 19.4
click at [588, 106] on div at bounding box center [607, 174] width 150 height 333
click at [580, 315] on div at bounding box center [607, 174] width 150 height 333
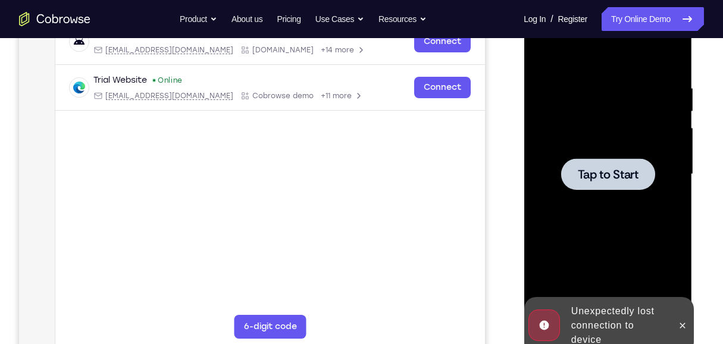
click at [615, 197] on div at bounding box center [607, 174] width 150 height 333
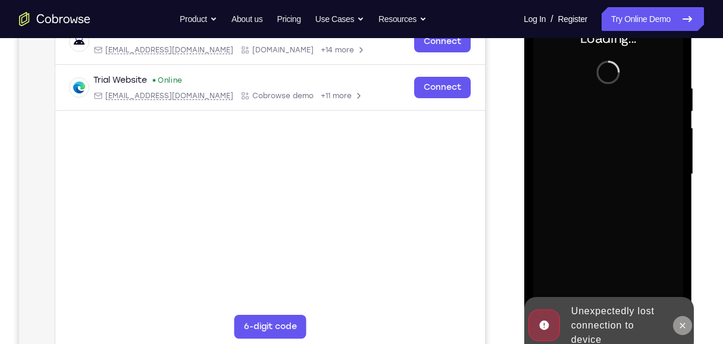
click at [683, 328] on icon at bounding box center [682, 326] width 10 height 10
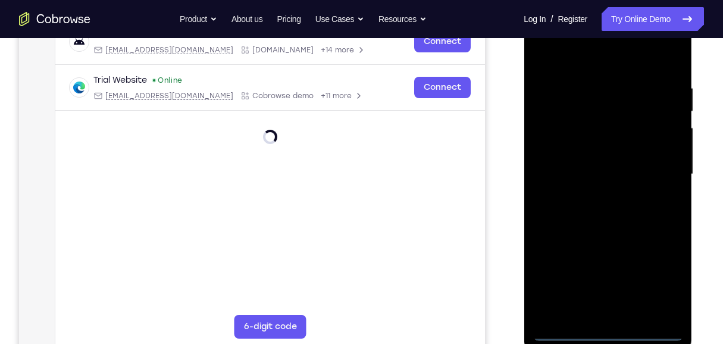
click at [605, 333] on div at bounding box center [607, 174] width 150 height 333
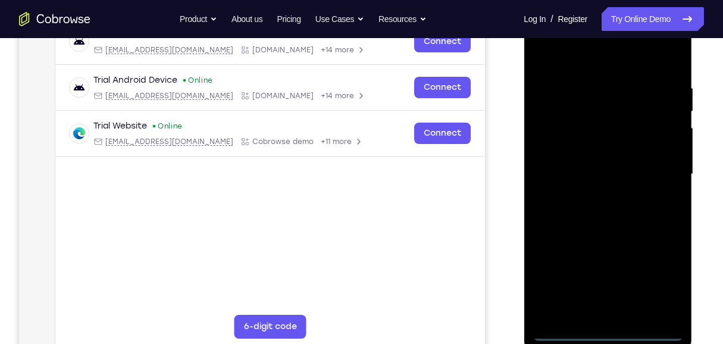
click at [661, 287] on div at bounding box center [607, 174] width 150 height 333
click at [580, 58] on div at bounding box center [607, 174] width 150 height 333
click at [653, 170] on div at bounding box center [607, 174] width 150 height 333
click at [595, 196] on div at bounding box center [607, 174] width 150 height 333
click at [591, 162] on div at bounding box center [607, 174] width 150 height 333
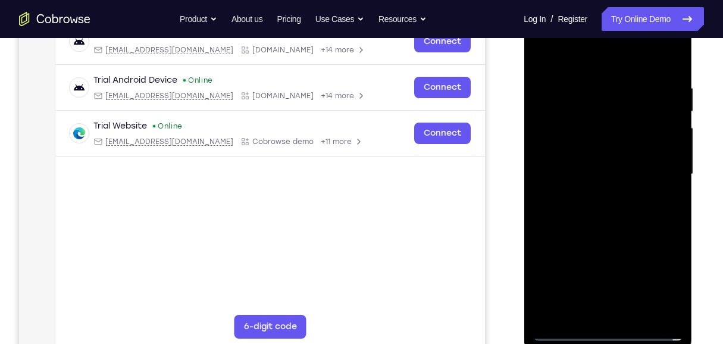
click at [574, 151] on div at bounding box center [607, 174] width 150 height 333
click at [580, 175] on div at bounding box center [607, 174] width 150 height 333
click at [630, 212] on div at bounding box center [607, 174] width 150 height 333
click at [623, 205] on div at bounding box center [607, 174] width 150 height 333
click at [635, 56] on div at bounding box center [607, 174] width 150 height 333
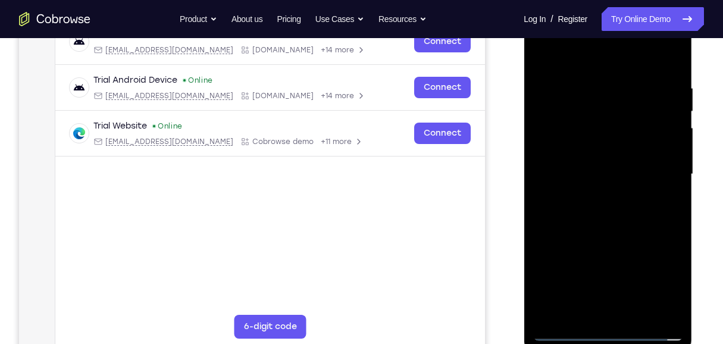
click at [594, 77] on div at bounding box center [607, 174] width 150 height 333
click at [633, 212] on div at bounding box center [607, 174] width 150 height 333
click at [579, 313] on div at bounding box center [607, 174] width 150 height 333
click at [603, 226] on div at bounding box center [607, 174] width 150 height 333
click at [580, 315] on div at bounding box center [607, 174] width 150 height 333
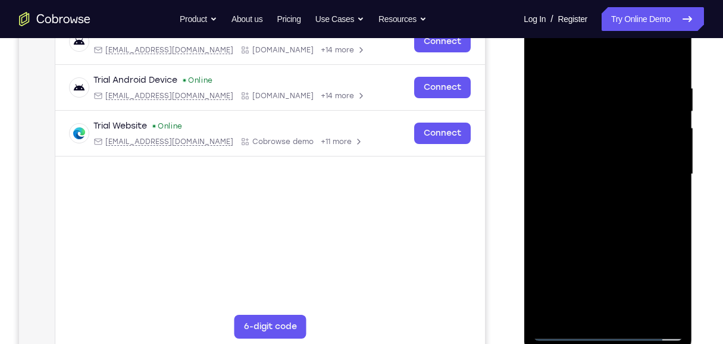
click at [558, 51] on div at bounding box center [607, 174] width 150 height 333
click at [605, 167] on div at bounding box center [607, 174] width 150 height 333
drag, startPoint x: 629, startPoint y: 260, endPoint x: 599, endPoint y: 158, distance: 106.7
click at [599, 158] on div at bounding box center [607, 174] width 150 height 333
click at [567, 197] on div at bounding box center [607, 174] width 150 height 333
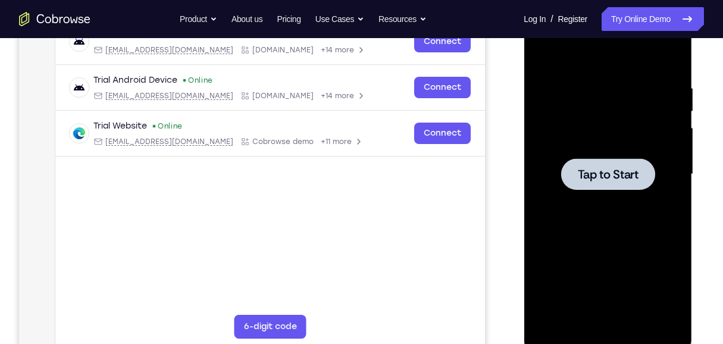
click at [587, 184] on div at bounding box center [607, 174] width 94 height 32
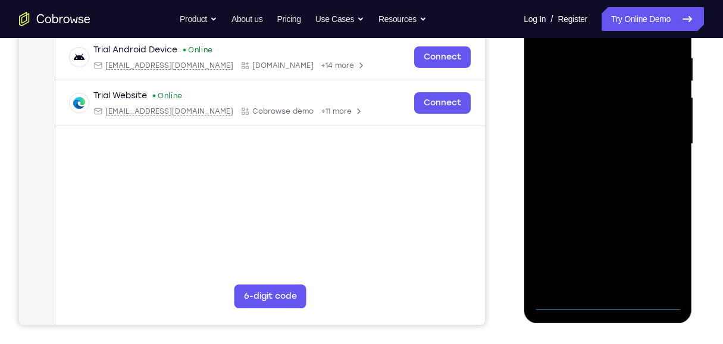
scroll to position [277, 0]
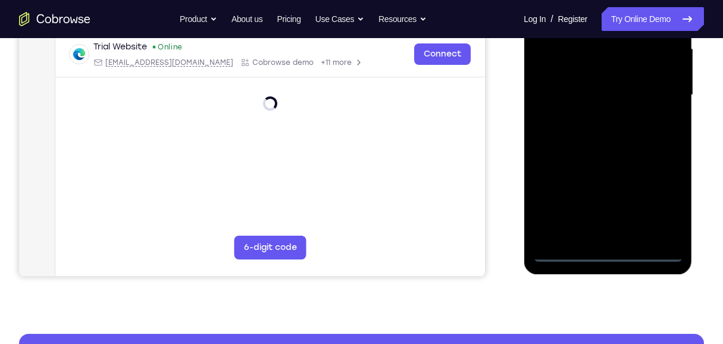
click at [607, 250] on div at bounding box center [607, 95] width 150 height 333
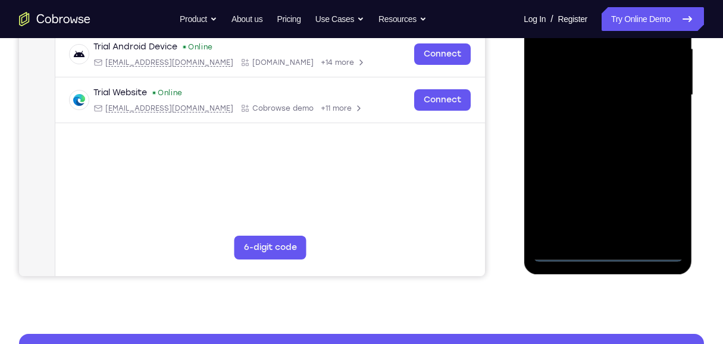
click at [658, 201] on div at bounding box center [607, 95] width 150 height 333
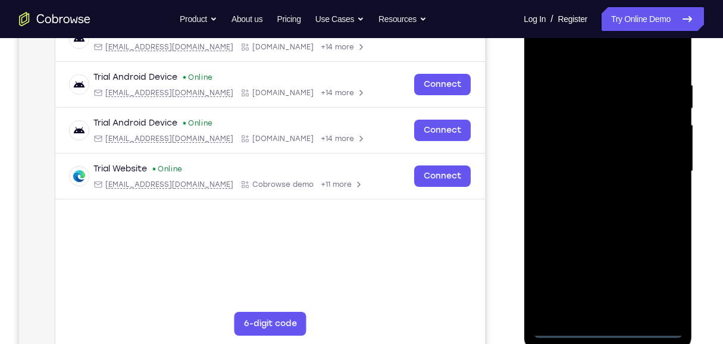
scroll to position [198, 0]
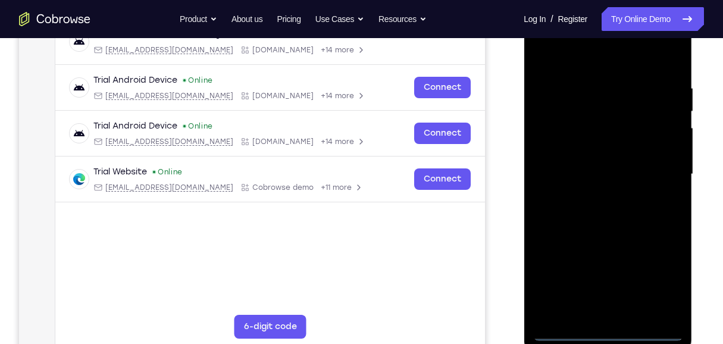
click at [594, 65] on div at bounding box center [607, 174] width 150 height 333
click at [664, 170] on div at bounding box center [607, 174] width 150 height 333
click at [601, 295] on div at bounding box center [607, 174] width 150 height 333
click at [593, 194] on div at bounding box center [607, 174] width 150 height 333
click at [593, 161] on div at bounding box center [607, 174] width 150 height 333
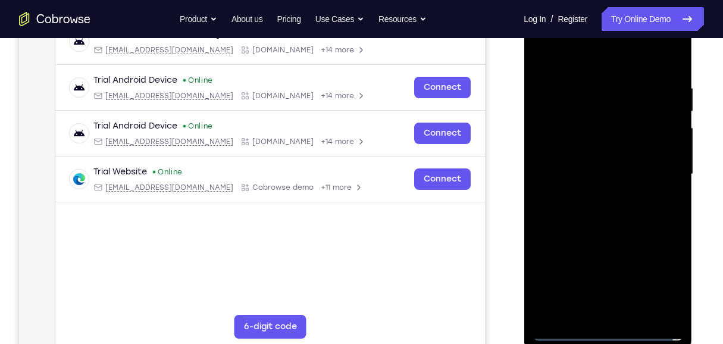
click at [623, 174] on div at bounding box center [607, 174] width 150 height 333
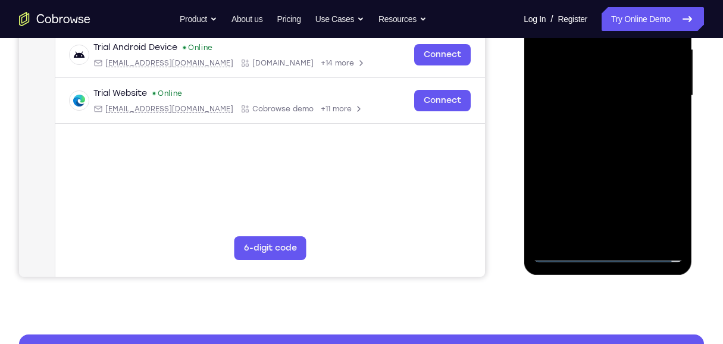
scroll to position [277, 0]
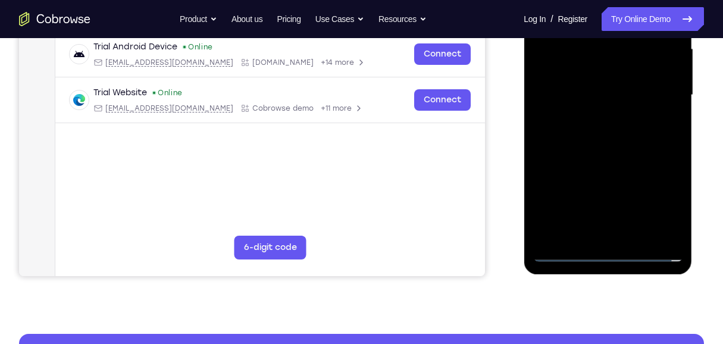
click at [566, 252] on div at bounding box center [607, 95] width 150 height 333
click at [591, 116] on div at bounding box center [607, 95] width 150 height 333
click at [602, 85] on div at bounding box center [607, 95] width 150 height 333
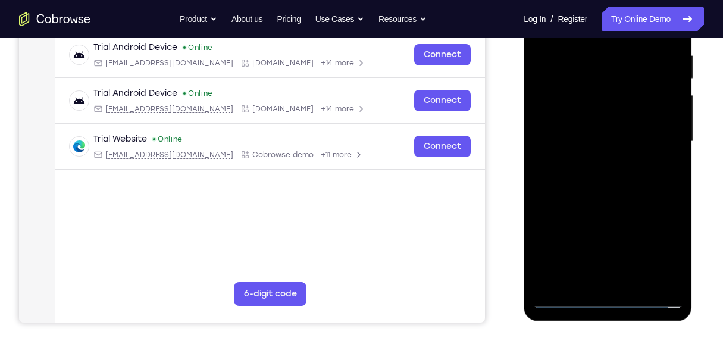
scroll to position [238, 0]
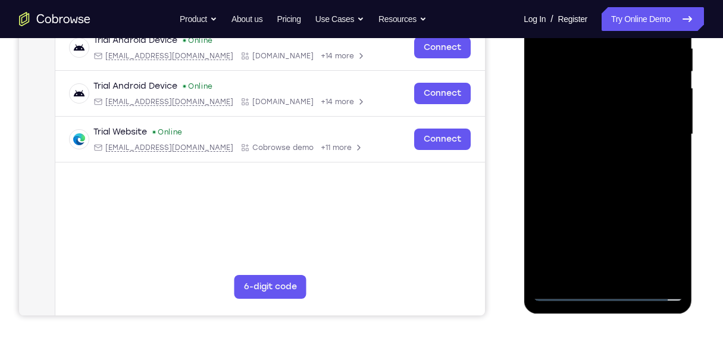
click at [615, 183] on div at bounding box center [607, 134] width 150 height 333
click at [663, 277] on div at bounding box center [607, 134] width 150 height 333
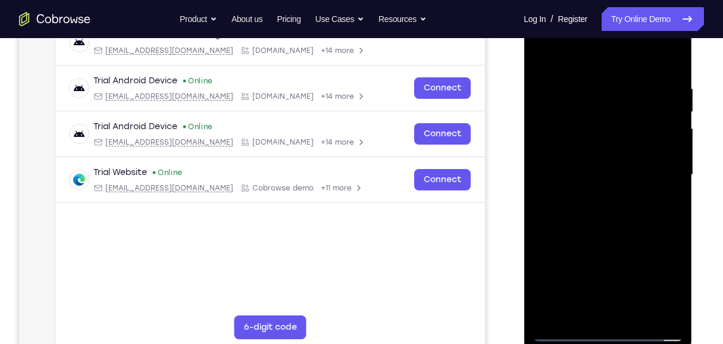
scroll to position [158, 0]
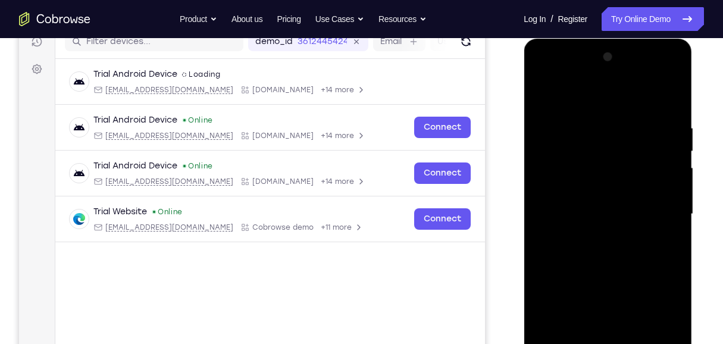
click at [541, 92] on div at bounding box center [607, 214] width 150 height 333
click at [544, 90] on div at bounding box center [607, 214] width 150 height 333
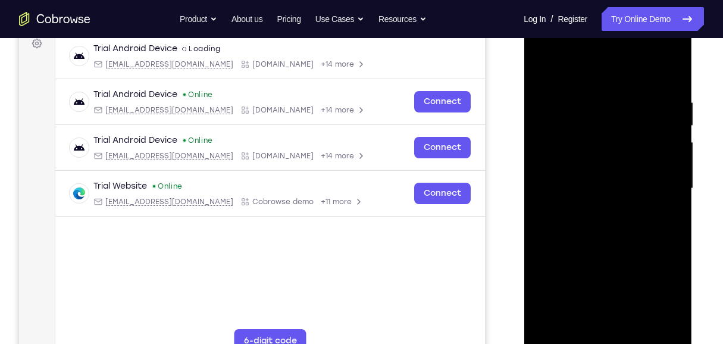
scroll to position [198, 0]
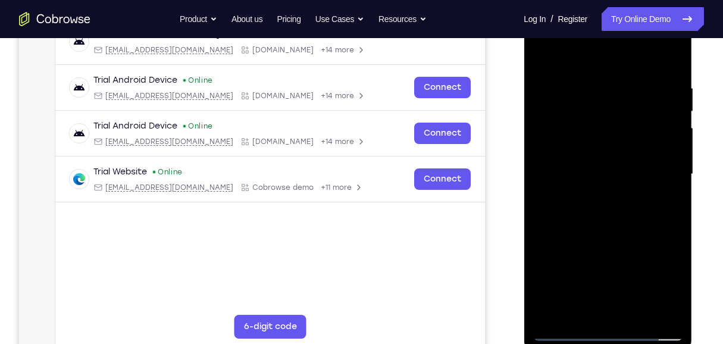
click at [539, 54] on div at bounding box center [607, 174] width 150 height 333
drag, startPoint x: 615, startPoint y: 182, endPoint x: 617, endPoint y: 109, distance: 73.2
click at [617, 120] on div at bounding box center [607, 174] width 150 height 333
click at [544, 53] on div at bounding box center [607, 174] width 150 height 333
click at [614, 55] on div at bounding box center [607, 174] width 150 height 333
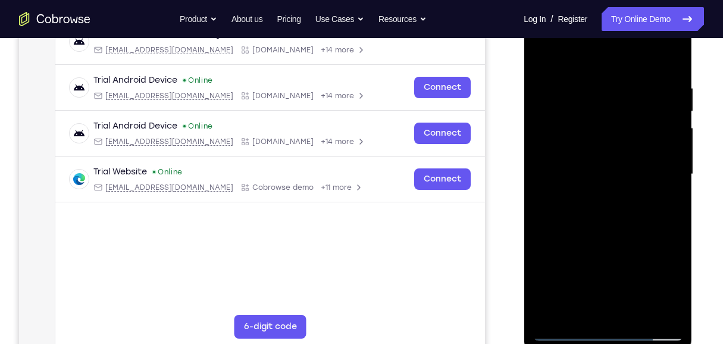
click at [583, 157] on div at bounding box center [607, 174] width 150 height 333
click at [580, 124] on div at bounding box center [607, 174] width 150 height 333
click at [604, 152] on div at bounding box center [607, 174] width 150 height 333
click at [595, 74] on div at bounding box center [607, 174] width 150 height 333
click at [607, 241] on div at bounding box center [607, 174] width 150 height 333
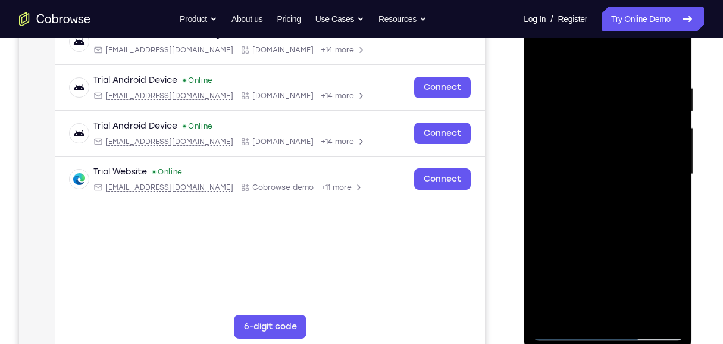
click at [601, 164] on div at bounding box center [607, 174] width 150 height 333
drag, startPoint x: 593, startPoint y: 235, endPoint x: 624, endPoint y: 207, distance: 42.1
click at [593, 233] on div at bounding box center [607, 174] width 150 height 333
click at [563, 333] on div at bounding box center [607, 174] width 150 height 333
click at [538, 54] on div at bounding box center [607, 174] width 150 height 333
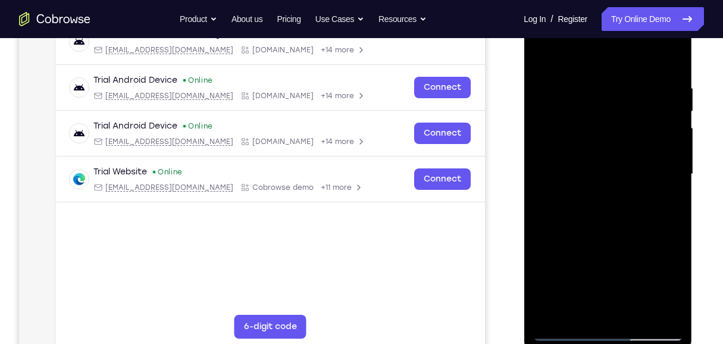
click at [553, 322] on div at bounding box center [607, 174] width 150 height 333
click at [590, 77] on div at bounding box center [607, 174] width 150 height 333
click at [673, 125] on div at bounding box center [607, 174] width 150 height 333
click at [661, 134] on div at bounding box center [607, 174] width 150 height 333
click at [669, 60] on div at bounding box center [607, 174] width 150 height 333
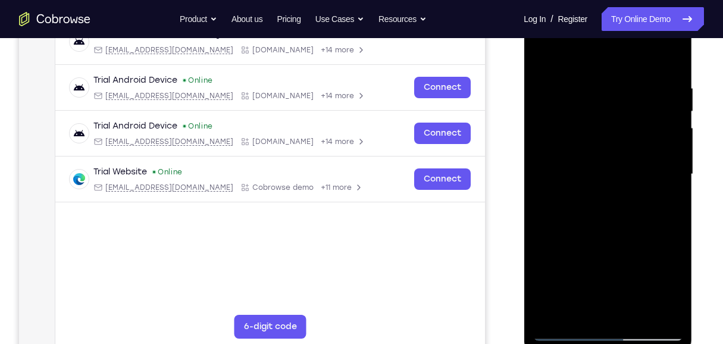
drag, startPoint x: 637, startPoint y: 243, endPoint x: 638, endPoint y: 107, distance: 135.6
click at [638, 107] on div at bounding box center [607, 174] width 150 height 333
drag, startPoint x: 638, startPoint y: 203, endPoint x: 640, endPoint y: 82, distance: 121.3
click at [640, 82] on div at bounding box center [607, 174] width 150 height 333
drag, startPoint x: 626, startPoint y: 240, endPoint x: 640, endPoint y: 105, distance: 136.3
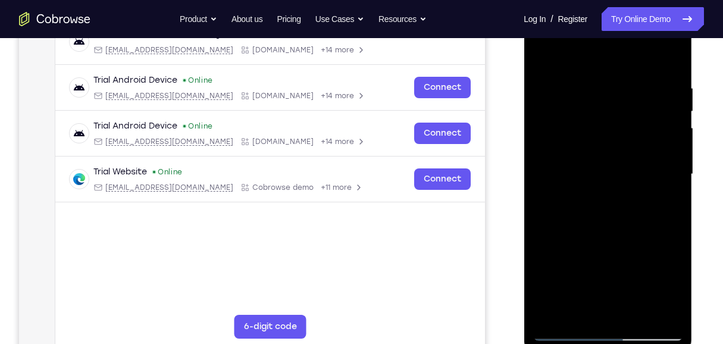
click at [640, 105] on div at bounding box center [607, 174] width 150 height 333
drag, startPoint x: 631, startPoint y: 243, endPoint x: 642, endPoint y: 129, distance: 114.7
click at [642, 125] on div at bounding box center [607, 174] width 150 height 333
drag, startPoint x: 634, startPoint y: 218, endPoint x: 629, endPoint y: 88, distance: 129.8
click at [629, 89] on div at bounding box center [607, 174] width 150 height 333
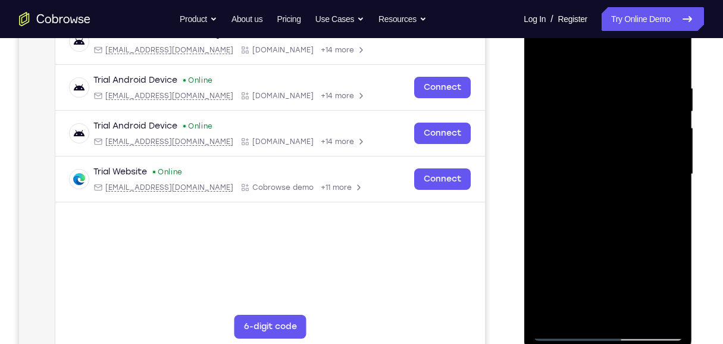
drag, startPoint x: 625, startPoint y: 246, endPoint x: 627, endPoint y: 224, distance: 22.1
click at [627, 205] on div at bounding box center [607, 174] width 150 height 333
click at [606, 316] on div at bounding box center [607, 174] width 150 height 333
drag, startPoint x: 593, startPoint y: 210, endPoint x: 596, endPoint y: 46, distance: 163.6
click at [592, 42] on div at bounding box center [607, 174] width 150 height 333
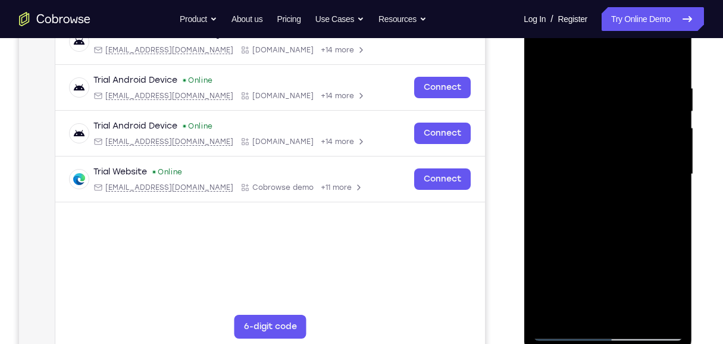
drag, startPoint x: 611, startPoint y: 197, endPoint x: 614, endPoint y: 94, distance: 102.9
click at [614, 94] on div at bounding box center [607, 174] width 150 height 333
drag, startPoint x: 602, startPoint y: 252, endPoint x: 597, endPoint y: 103, distance: 148.8
click at [595, 109] on div at bounding box center [607, 174] width 150 height 333
drag, startPoint x: 606, startPoint y: 237, endPoint x: 602, endPoint y: 78, distance: 158.2
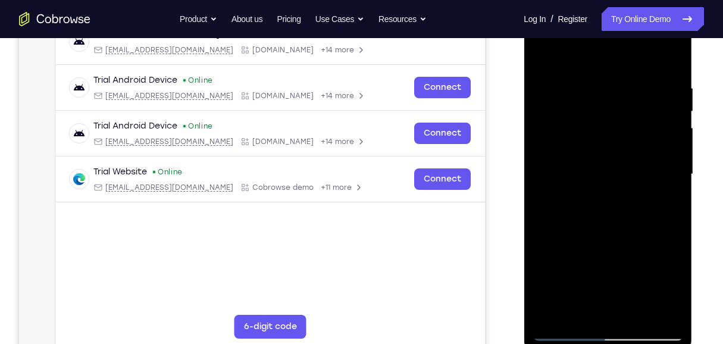
click at [602, 78] on div at bounding box center [607, 174] width 150 height 333
drag, startPoint x: 620, startPoint y: 213, endPoint x: 607, endPoint y: 83, distance: 130.9
click at [607, 84] on div at bounding box center [607, 174] width 150 height 333
drag, startPoint x: 601, startPoint y: 186, endPoint x: 601, endPoint y: 77, distance: 108.8
click at [599, 81] on div at bounding box center [607, 174] width 150 height 333
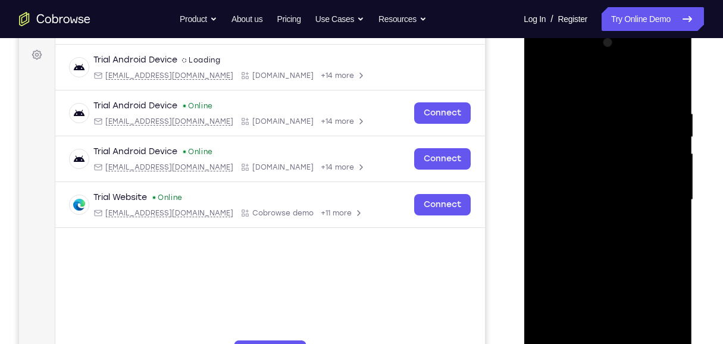
scroll to position [158, 0]
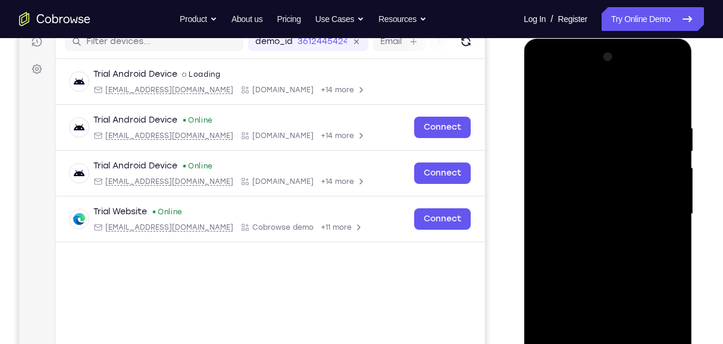
drag, startPoint x: 606, startPoint y: 222, endPoint x: 627, endPoint y: 89, distance: 134.8
click at [623, 93] on div at bounding box center [607, 214] width 150 height 333
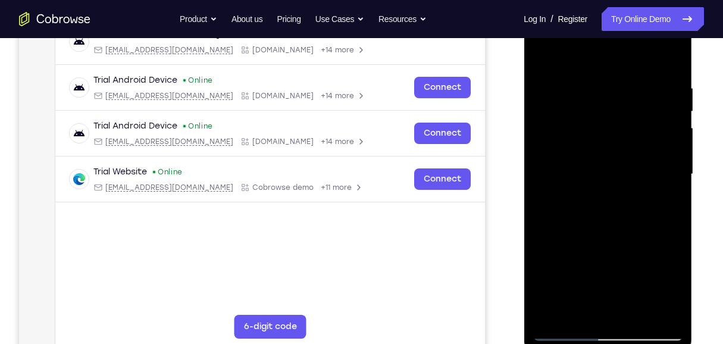
drag, startPoint x: 608, startPoint y: 252, endPoint x: 580, endPoint y: 81, distance: 172.9
click at [580, 81] on div at bounding box center [607, 174] width 150 height 333
drag, startPoint x: 595, startPoint y: 162, endPoint x: 617, endPoint y: 57, distance: 107.5
click at [614, 58] on div at bounding box center [607, 174] width 150 height 333
drag, startPoint x: 610, startPoint y: 215, endPoint x: 634, endPoint y: 85, distance: 131.8
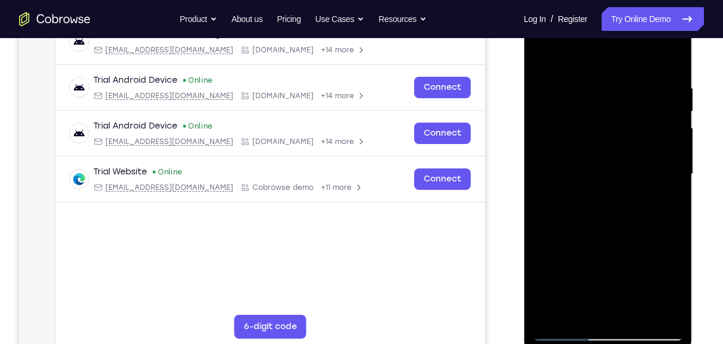
click at [634, 85] on div at bounding box center [607, 174] width 150 height 333
drag, startPoint x: 618, startPoint y: 221, endPoint x: 600, endPoint y: 53, distance: 168.7
click at [600, 53] on div at bounding box center [607, 174] width 150 height 333
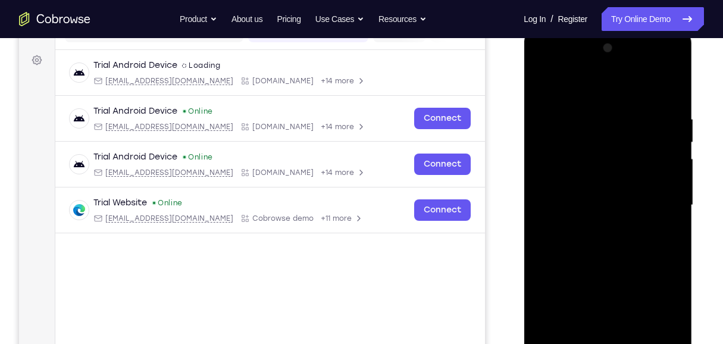
scroll to position [158, 0]
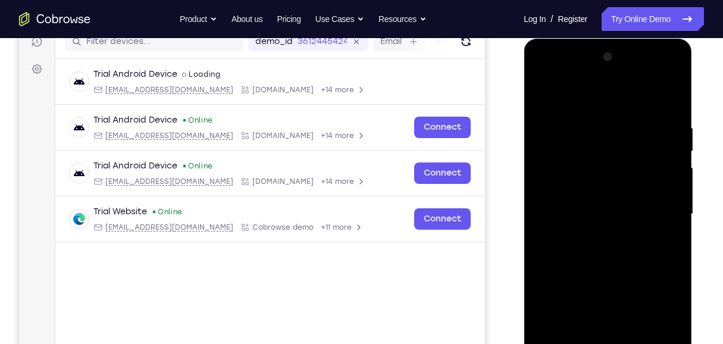
drag, startPoint x: 637, startPoint y: 142, endPoint x: 640, endPoint y: 153, distance: 11.7
click at [640, 153] on div at bounding box center [607, 214] width 150 height 333
drag, startPoint x: 638, startPoint y: 249, endPoint x: 633, endPoint y: 114, distance: 135.7
click at [634, 115] on div at bounding box center [607, 214] width 150 height 333
drag, startPoint x: 635, startPoint y: 278, endPoint x: 642, endPoint y: 102, distance: 176.8
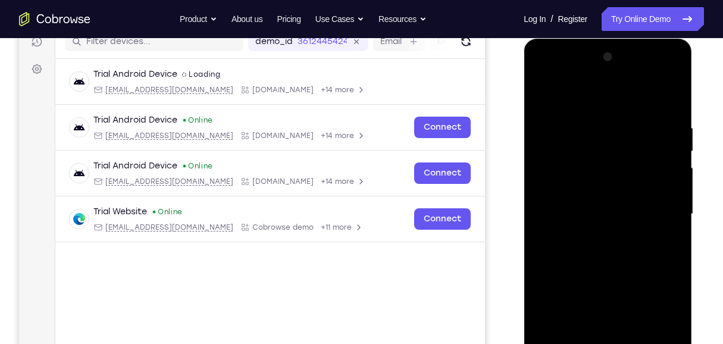
click at [642, 102] on div at bounding box center [607, 214] width 150 height 333
drag, startPoint x: 628, startPoint y: 178, endPoint x: 629, endPoint y: 92, distance: 86.8
click at [628, 95] on div at bounding box center [607, 214] width 150 height 333
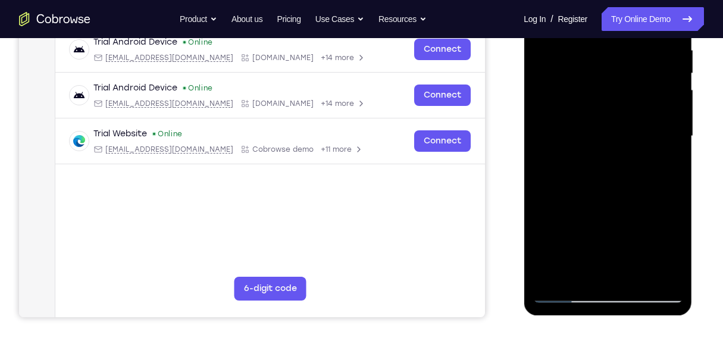
scroll to position [238, 0]
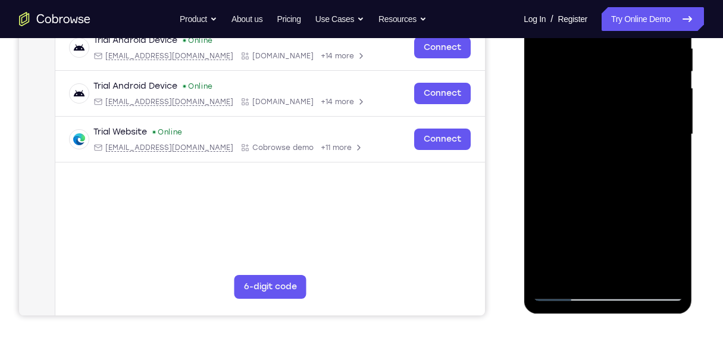
drag, startPoint x: 627, startPoint y: 204, endPoint x: 624, endPoint y: 80, distance: 123.7
click at [624, 80] on div at bounding box center [607, 134] width 150 height 333
drag, startPoint x: 645, startPoint y: 190, endPoint x: 637, endPoint y: 46, distance: 143.5
click at [637, 46] on div at bounding box center [607, 134] width 150 height 333
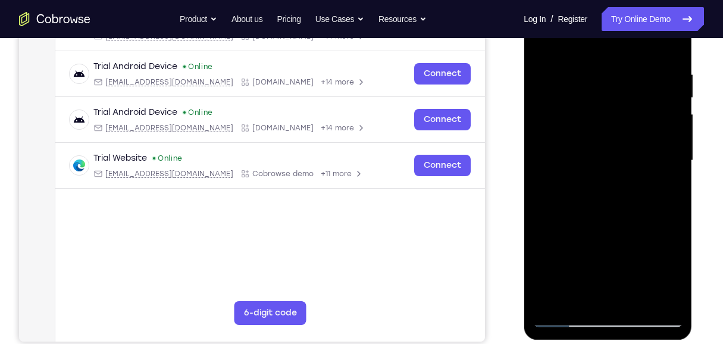
scroll to position [158, 0]
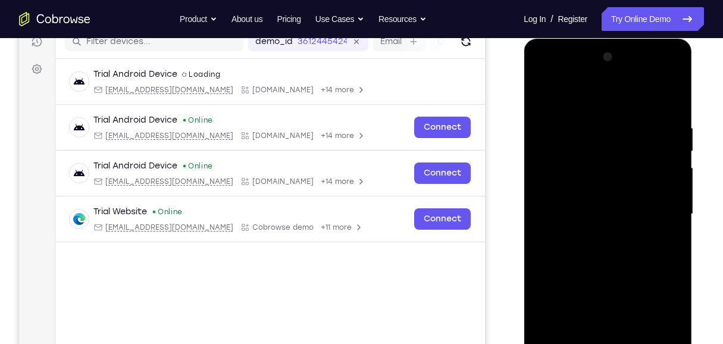
drag, startPoint x: 625, startPoint y: 257, endPoint x: 632, endPoint y: 127, distance: 130.4
click at [632, 127] on div at bounding box center [607, 214] width 150 height 333
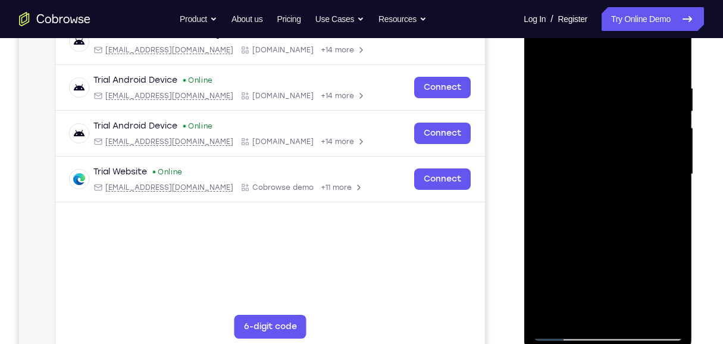
drag, startPoint x: 632, startPoint y: 219, endPoint x: 615, endPoint y: 73, distance: 146.6
click at [627, 90] on div at bounding box center [607, 174] width 150 height 333
click at [635, 311] on div at bounding box center [607, 174] width 150 height 333
click at [552, 312] on div at bounding box center [607, 174] width 150 height 333
click at [549, 317] on div at bounding box center [607, 174] width 150 height 333
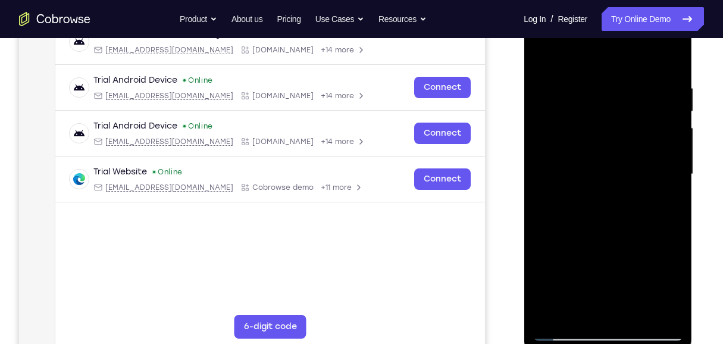
click at [549, 317] on div at bounding box center [607, 174] width 150 height 333
drag, startPoint x: 639, startPoint y: 184, endPoint x: 645, endPoint y: 71, distance: 113.1
click at [645, 71] on div at bounding box center [607, 174] width 150 height 333
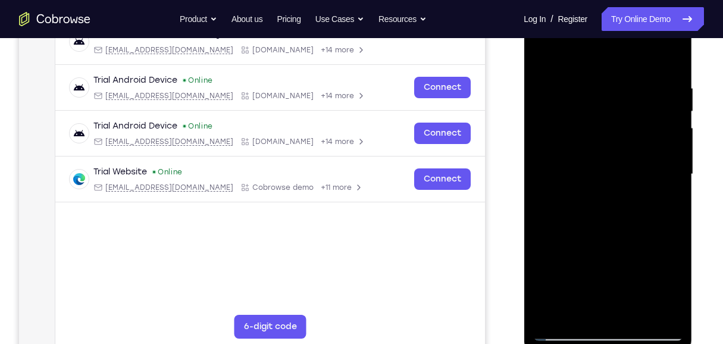
drag, startPoint x: 626, startPoint y: 209, endPoint x: 634, endPoint y: 52, distance: 156.6
click at [634, 53] on div at bounding box center [607, 174] width 150 height 333
drag, startPoint x: 633, startPoint y: 168, endPoint x: 646, endPoint y: 68, distance: 100.8
click at [643, 71] on div at bounding box center [607, 174] width 150 height 333
click at [551, 312] on div at bounding box center [607, 174] width 150 height 333
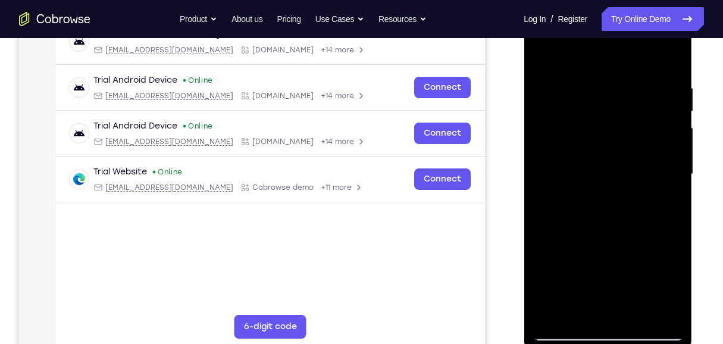
click at [553, 318] on div at bounding box center [607, 174] width 150 height 333
click at [550, 316] on div at bounding box center [607, 174] width 150 height 333
